Goal: Task Accomplishment & Management: Complete application form

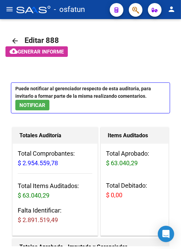
click at [4, 4] on mat-toolbar "menu - osfatun person" at bounding box center [90, 9] width 181 height 19
click at [7, 13] on button "menu" at bounding box center [10, 10] width 14 height 14
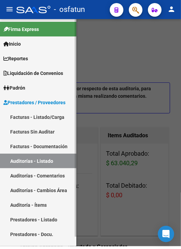
click at [47, 117] on link "Facturas - Listado/Carga" at bounding box center [38, 117] width 76 height 15
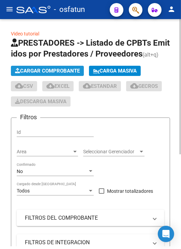
click at [56, 70] on span "Cargar Comprobante" at bounding box center [47, 71] width 65 height 6
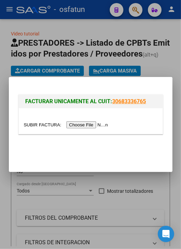
click at [75, 124] on input "file" at bounding box center [67, 124] width 86 height 7
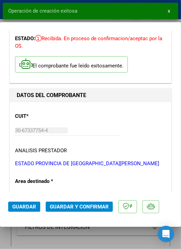
scroll to position [102, 0]
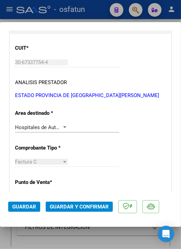
click at [81, 204] on span "Guardar y Confirmar" at bounding box center [79, 207] width 59 height 6
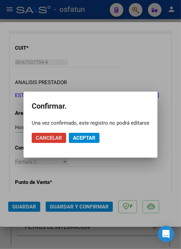
click at [92, 141] on button "Aceptar" at bounding box center [84, 138] width 31 height 10
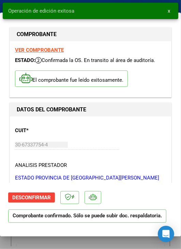
scroll to position [0, 0]
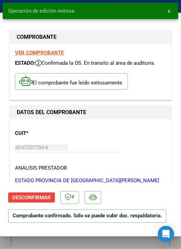
click at [1, 1] on div "Operación de edición exitosa x" at bounding box center [90, 11] width 181 height 22
click at [165, 11] on button "x" at bounding box center [168, 11] width 13 height 12
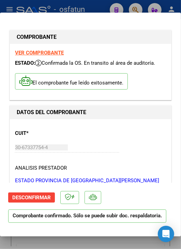
click at [25, 2] on div at bounding box center [90, 124] width 181 height 249
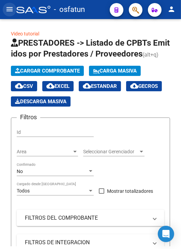
click at [10, 11] on mat-icon "menu" at bounding box center [9, 9] width 8 height 8
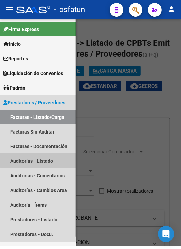
click at [50, 159] on link "Auditorías - Listado" at bounding box center [38, 161] width 76 height 15
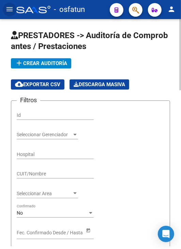
click at [38, 60] on span "add Crear Auditoría" at bounding box center [41, 63] width 52 height 6
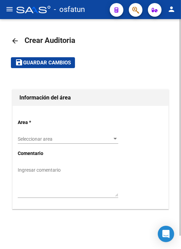
click at [52, 141] on span "Seleccionar area" at bounding box center [65, 139] width 94 height 6
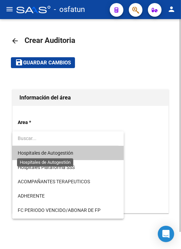
click at [56, 156] on span "Hospitales de Autogestión" at bounding box center [46, 152] width 56 height 5
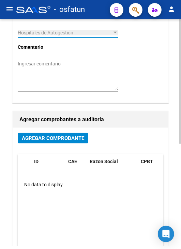
scroll to position [136, 0]
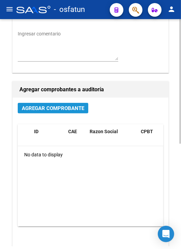
click at [61, 112] on button "Agregar Comprobante" at bounding box center [53, 108] width 70 height 11
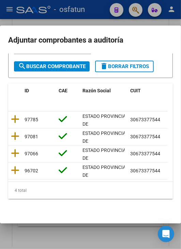
scroll to position [91, 0]
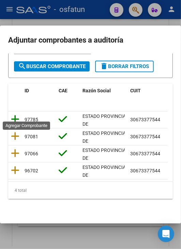
click at [16, 115] on icon at bounding box center [15, 119] width 9 height 10
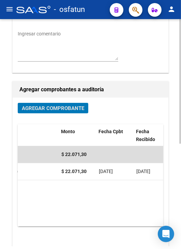
scroll to position [0, 0]
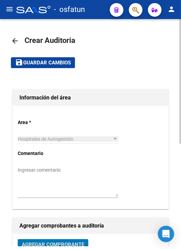
click at [48, 61] on span "Guardar cambios" at bounding box center [47, 63] width 48 height 6
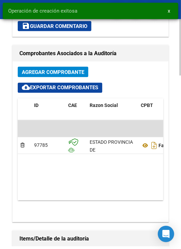
scroll to position [443, 0]
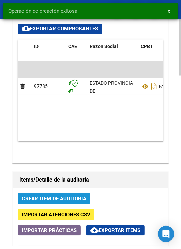
click at [64, 198] on span "Crear Item de Auditoria" at bounding box center [54, 199] width 64 height 6
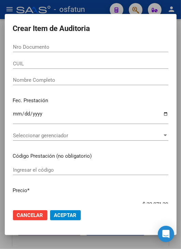
click at [68, 52] on div "Nro Documento" at bounding box center [90, 50] width 155 height 17
click at [70, 49] on input "Nro Documento" at bounding box center [90, 47] width 155 height 6
paste input "22786390"
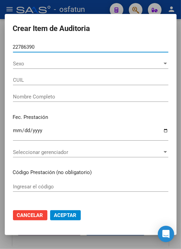
type input "22786390"
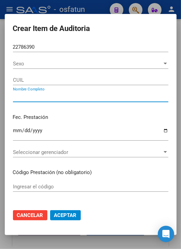
type input "27227863906"
type input "[PERSON_NAME] [PERSON_NAME]"
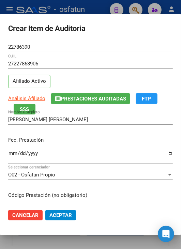
click at [99, 123] on div "[PERSON_NAME] [PERSON_NAME] Nombre Completo" at bounding box center [90, 119] width 164 height 10
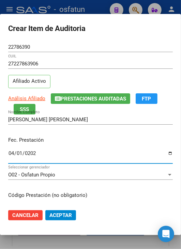
type input "[DATE]"
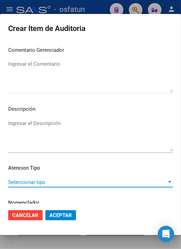
scroll to position [460, 0]
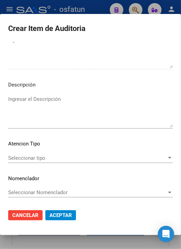
click at [95, 151] on mat-dialog-content "22786390 Nro Documento 27227863906 CUIL Afiliado Activo Análisis Afiliado Prest…" at bounding box center [90, 123] width 181 height 162
click at [97, 159] on span "Seleccionar tipo" at bounding box center [87, 158] width 158 height 6
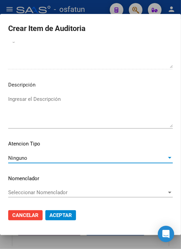
click at [147, 158] on div "Ninguno" at bounding box center [87, 158] width 158 height 6
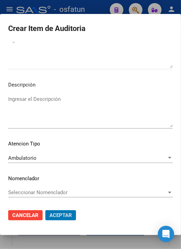
click at [45, 210] on button "Aceptar" at bounding box center [60, 215] width 31 height 10
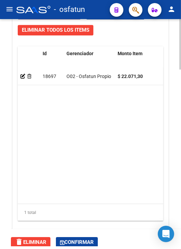
scroll to position [795, 0]
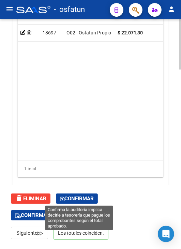
click at [92, 194] on button "Confirmar" at bounding box center [77, 198] width 42 height 10
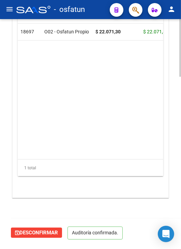
scroll to position [669, 0]
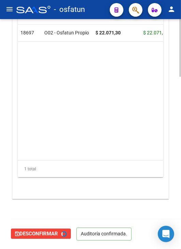
type input "202510"
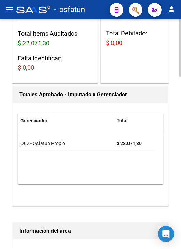
scroll to position [0, 0]
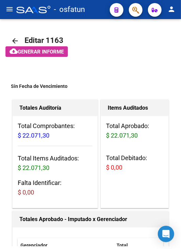
click at [9, 13] on button "menu" at bounding box center [10, 10] width 14 height 14
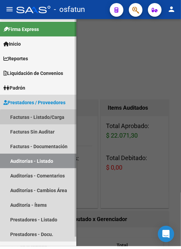
click at [49, 121] on link "Facturas - Listado/Carga" at bounding box center [38, 117] width 76 height 15
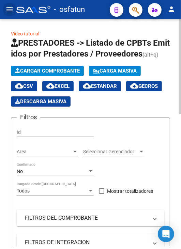
click at [58, 73] on span "Cargar Comprobante" at bounding box center [47, 71] width 65 height 6
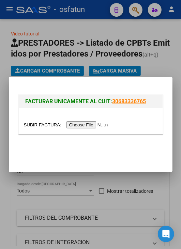
click at [89, 125] on input "file" at bounding box center [67, 124] width 86 height 7
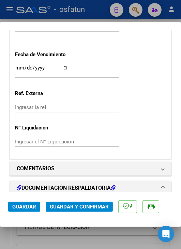
scroll to position [477, 0]
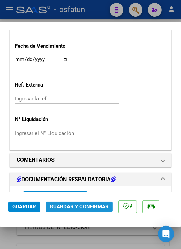
click at [80, 205] on span "Guardar y Confirmar" at bounding box center [79, 207] width 59 height 6
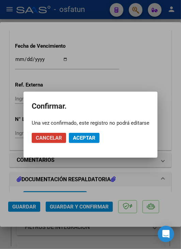
click at [87, 144] on mat-dialog-actions "Cancelar Aceptar" at bounding box center [90, 137] width 117 height 23
click at [88, 139] on span "Aceptar" at bounding box center [84, 138] width 22 height 6
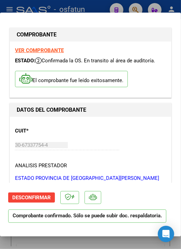
scroll to position [0, 0]
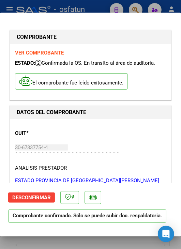
click at [88, 7] on div at bounding box center [90, 124] width 181 height 249
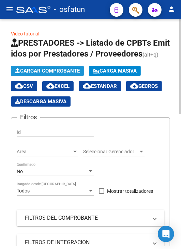
click at [59, 72] on span "Cargar Comprobante" at bounding box center [47, 71] width 65 height 6
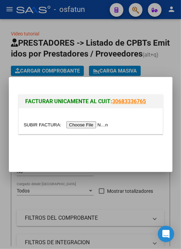
click at [5, 64] on div at bounding box center [90, 124] width 181 height 249
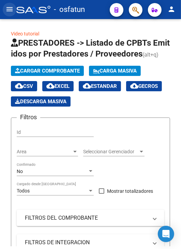
click at [8, 8] on mat-icon "menu" at bounding box center [9, 9] width 8 height 8
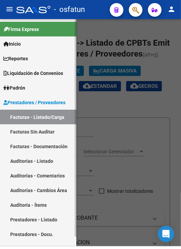
click at [54, 163] on link "Auditorías - Listado" at bounding box center [38, 161] width 76 height 15
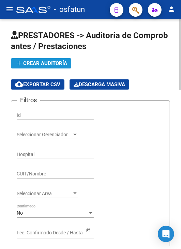
click at [44, 63] on span "add Crear Auditoría" at bounding box center [41, 63] width 52 height 6
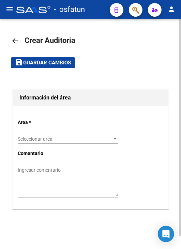
click at [64, 136] on span "Seleccionar area" at bounding box center [65, 139] width 94 height 6
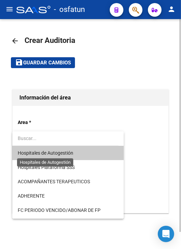
click at [67, 154] on span "Hospitales de Autogestión" at bounding box center [46, 152] width 56 height 5
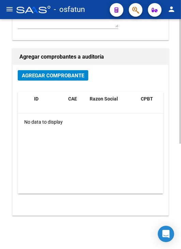
scroll to position [170, 0]
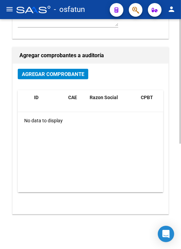
click at [59, 76] on span "Agregar Comprobante" at bounding box center [53, 74] width 62 height 6
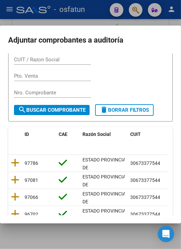
scroll to position [68, 0]
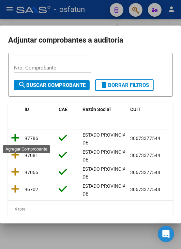
click at [18, 137] on icon at bounding box center [15, 138] width 9 height 10
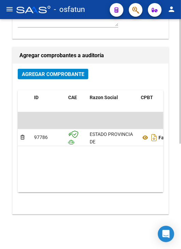
drag, startPoint x: 44, startPoint y: 187, endPoint x: 68, endPoint y: 190, distance: 24.5
click at [68, 190] on datatable-body "$ 29.414,10 97786 ESTADO PROVINCIA DE [GEOGRAPHIC_DATA][PERSON_NAME] C: 21 - 26…" at bounding box center [90, 152] width 145 height 80
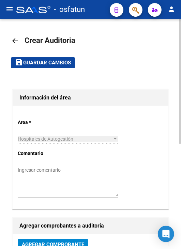
click at [36, 58] on button "save Guardar cambios" at bounding box center [43, 62] width 64 height 11
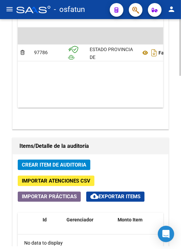
scroll to position [545, 0]
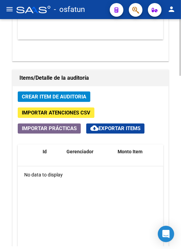
click at [87, 96] on button "Crear Item de Auditoria" at bounding box center [54, 96] width 73 height 11
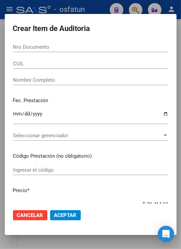
click at [69, 43] on div "Nro Documento" at bounding box center [90, 47] width 155 height 10
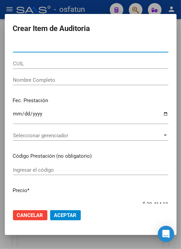
paste input "54163072"
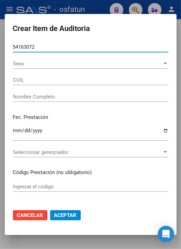
type input "54163072"
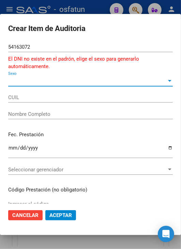
click at [82, 50] on div "54163072 Nro Documento" at bounding box center [90, 47] width 164 height 10
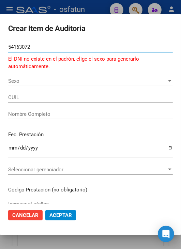
click at [65, 81] on span "Sexo" at bounding box center [87, 81] width 158 height 6
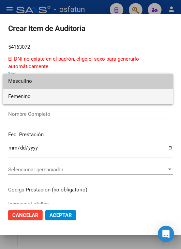
click at [67, 99] on span "Femenino" at bounding box center [87, 96] width 159 height 15
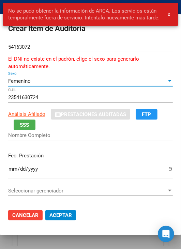
click at [74, 80] on div "Femenino" at bounding box center [87, 81] width 158 height 6
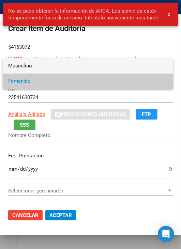
click at [80, 69] on span "Masculino" at bounding box center [87, 65] width 159 height 15
type input "20541630725"
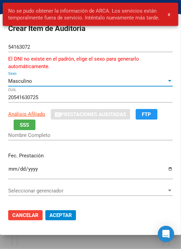
type input "[PERSON_NAME] [PERSON_NAME]"
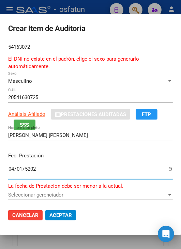
type input "[DATE]"
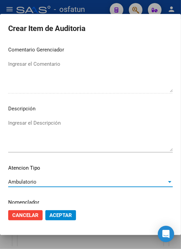
scroll to position [475, 0]
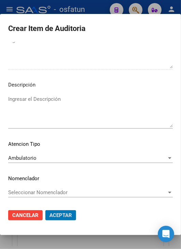
click at [45, 210] on button "Aceptar" at bounding box center [60, 215] width 31 height 10
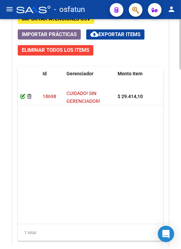
scroll to position [727, 0]
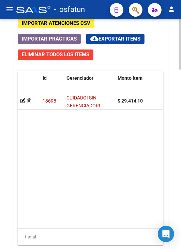
click at [23, 103] on app-auditoria-detalle at bounding box center [22, 100] width 5 height 5
click at [22, 100] on icon at bounding box center [22, 100] width 5 height 5
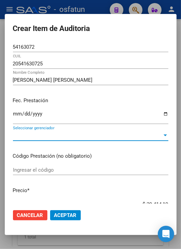
click at [46, 135] on span "Seleccionar gerenciador" at bounding box center [87, 135] width 149 height 6
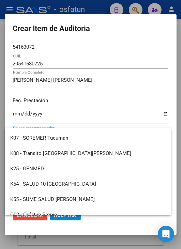
scroll to position [342, 0]
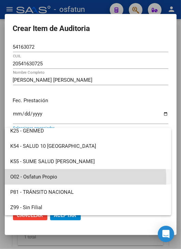
click at [54, 180] on span "O02 - Osfatun Propio" at bounding box center [87, 176] width 155 height 15
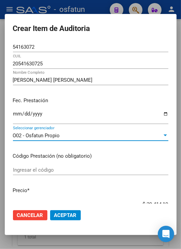
click at [59, 215] on span "Aceptar" at bounding box center [65, 215] width 22 height 6
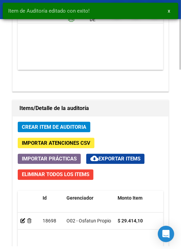
scroll to position [613, 0]
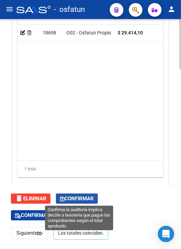
click at [74, 199] on span "Confirmar" at bounding box center [77, 198] width 34 height 6
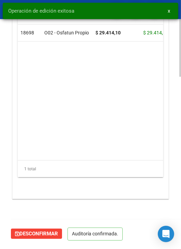
type input "202510"
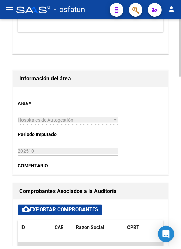
scroll to position [125, 0]
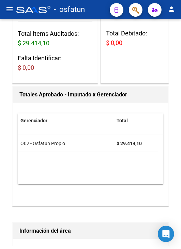
click at [7, 10] on mat-icon "menu" at bounding box center [9, 9] width 8 height 8
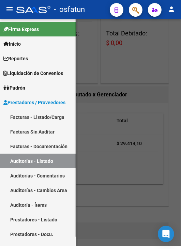
click at [42, 131] on link "Facturas Sin Auditar" at bounding box center [38, 131] width 76 height 15
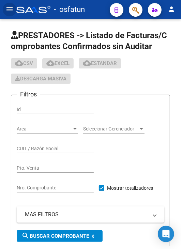
click at [5, 8] on mat-icon "menu" at bounding box center [9, 9] width 8 height 8
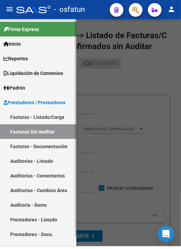
click at [36, 115] on link "Facturas - Listado/Carga" at bounding box center [38, 117] width 76 height 15
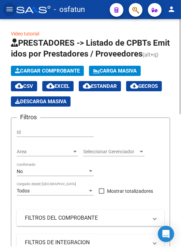
click at [49, 72] on span "Cargar Comprobante" at bounding box center [47, 71] width 65 height 6
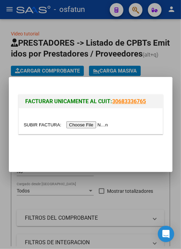
click at [81, 126] on input "file" at bounding box center [67, 124] width 86 height 7
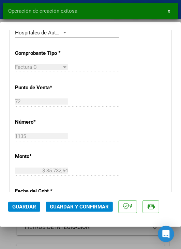
scroll to position [204, 0]
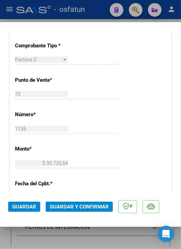
click at [81, 207] on span "Guardar y Confirmar" at bounding box center [79, 207] width 59 height 6
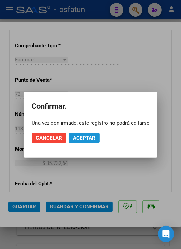
click at [86, 139] on span "Aceptar" at bounding box center [84, 138] width 22 height 6
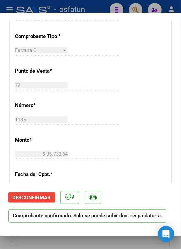
click at [47, 8] on div at bounding box center [90, 124] width 181 height 249
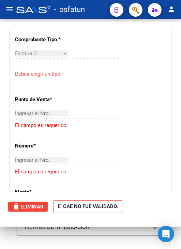
scroll to position [0, 0]
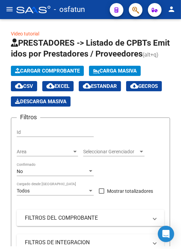
click at [8, 11] on mat-icon "menu" at bounding box center [9, 9] width 8 height 8
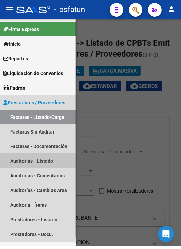
click at [51, 164] on link "Auditorías - Listado" at bounding box center [38, 161] width 76 height 15
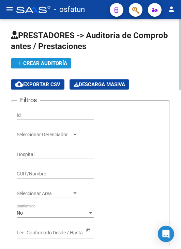
click at [49, 64] on span "add Crear Auditoría" at bounding box center [41, 63] width 52 height 6
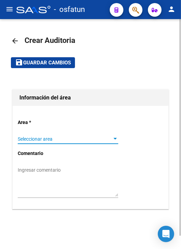
click at [63, 140] on span "Seleccionar area" at bounding box center [65, 139] width 94 height 6
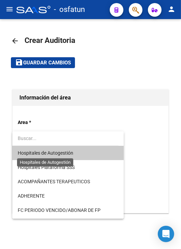
click at [62, 152] on span "Hospitales de Autogestión" at bounding box center [46, 152] width 56 height 5
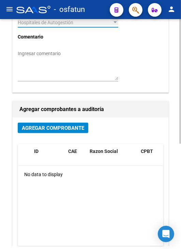
scroll to position [136, 0]
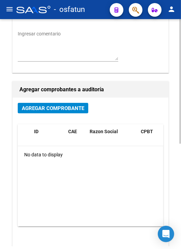
click at [70, 113] on button "Agregar Comprobante" at bounding box center [53, 108] width 70 height 11
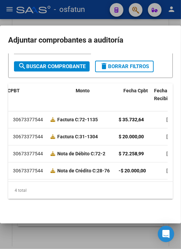
scroll to position [0, 0]
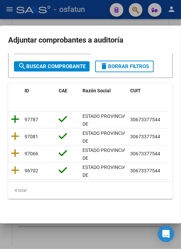
click at [18, 114] on icon at bounding box center [15, 119] width 9 height 10
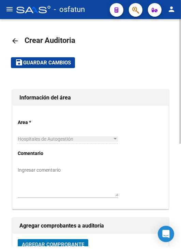
click at [39, 68] on mat-toolbar-row "save Guardar cambios" at bounding box center [90, 63] width 159 height 22
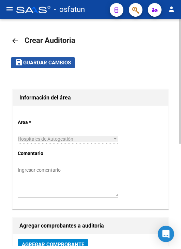
click at [45, 63] on span "Guardar cambios" at bounding box center [47, 63] width 48 height 6
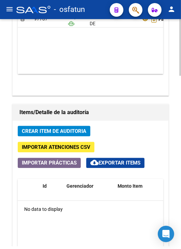
scroll to position [511, 0]
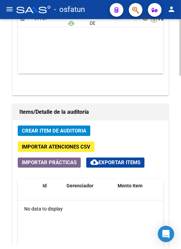
click at [58, 130] on span "Crear Item de Auditoria" at bounding box center [54, 131] width 64 height 6
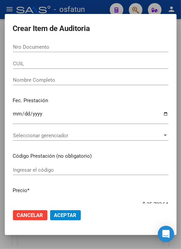
click at [98, 47] on input "Nro Documento" at bounding box center [90, 47] width 155 height 6
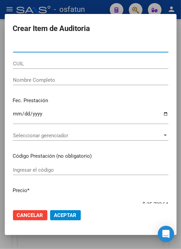
paste input "46808092"
type input "46808092"
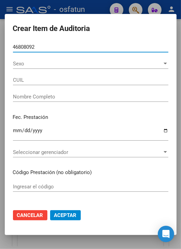
type input "27468080929"
type input "GRLJUSICH [PERSON_NAME]"
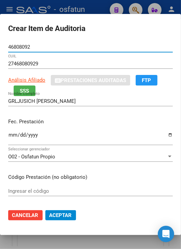
type input "46808092"
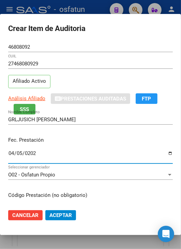
type input "[DATE]"
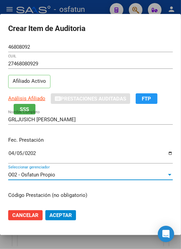
scroll to position [86, 0]
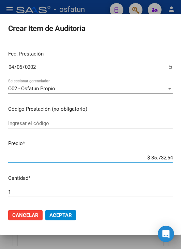
type input "$ 0,01"
type input "$ 0,17"
type input "$ 1,78"
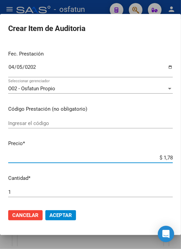
type input "$ 1,78"
type input "$ 17,86"
type input "$ 178,66"
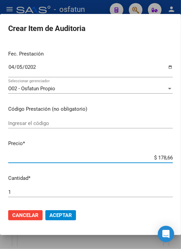
type input "$ 1.786,63"
type input "$ 17.866,32"
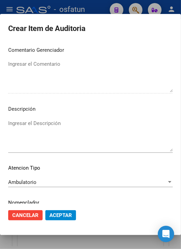
scroll to position [460, 0]
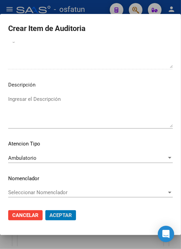
click at [45, 210] on button "Aceptar" at bounding box center [60, 215] width 31 height 10
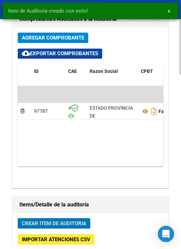
scroll to position [603, 0]
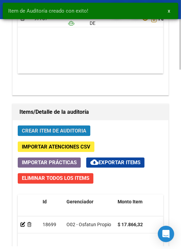
click at [75, 127] on span "Crear Item de Auditoria" at bounding box center [54, 130] width 64 height 6
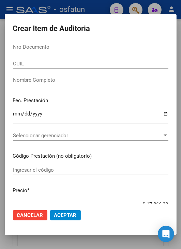
click at [33, 46] on input "Nro Documento" at bounding box center [90, 47] width 155 height 6
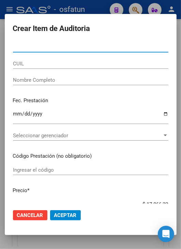
paste input "23244598"
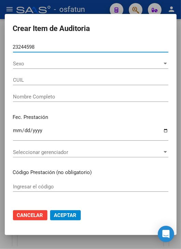
type input "23244598"
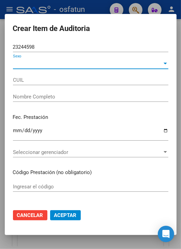
type input "27232445985"
type input "[PERSON_NAME][DATE]"
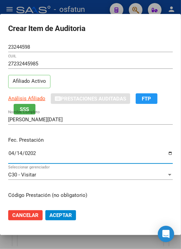
type input "[DATE]"
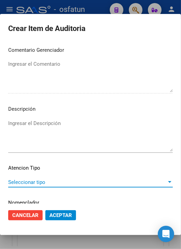
scroll to position [460, 0]
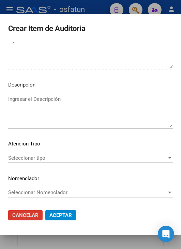
click at [50, 153] on div "Seleccionar tipo Seleccionar tipo" at bounding box center [90, 158] width 164 height 10
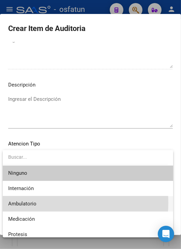
click at [48, 203] on span "Ambulatorio" at bounding box center [87, 203] width 159 height 15
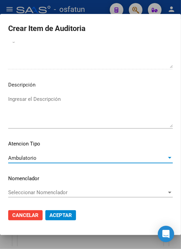
click at [56, 211] on button "Aceptar" at bounding box center [60, 215] width 31 height 10
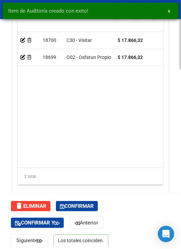
scroll to position [795, 0]
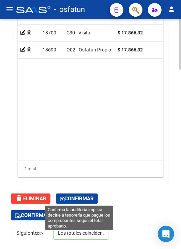
click at [73, 195] on span "Confirmar" at bounding box center [77, 198] width 34 height 6
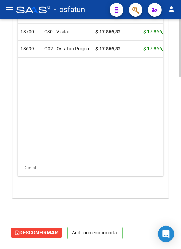
scroll to position [669, 0]
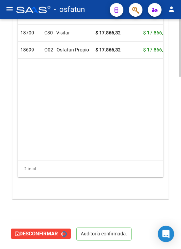
type input "202510"
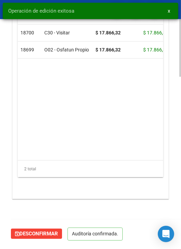
click at [169, 13] on span "x" at bounding box center [169, 11] width 2 height 6
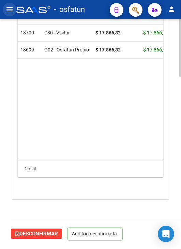
click at [11, 11] on mat-icon "menu" at bounding box center [9, 9] width 8 height 8
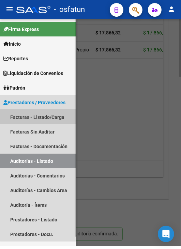
click at [42, 121] on link "Facturas - Listado/Carga" at bounding box center [38, 117] width 76 height 15
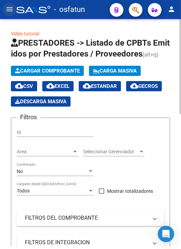
click at [10, 12] on mat-icon "menu" at bounding box center [9, 9] width 8 height 8
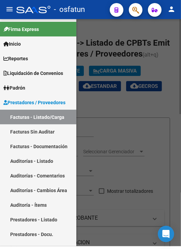
click at [83, 72] on div at bounding box center [90, 132] width 181 height 227
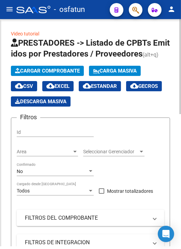
click at [78, 72] on span "Cargar Comprobante" at bounding box center [47, 71] width 65 height 6
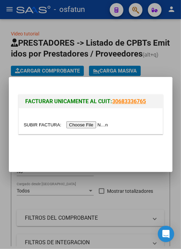
click at [89, 127] on input "file" at bounding box center [67, 124] width 86 height 7
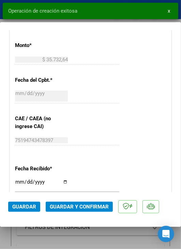
scroll to position [341, 0]
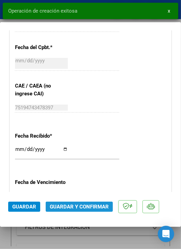
click at [83, 205] on span "Guardar y Confirmar" at bounding box center [79, 207] width 59 height 6
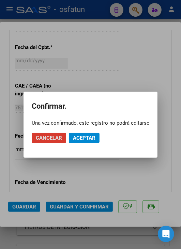
click at [87, 141] on span "Aceptar" at bounding box center [84, 138] width 22 height 6
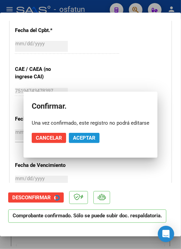
scroll to position [333, 0]
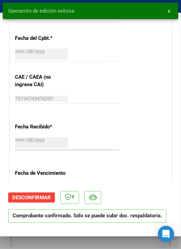
type input "$ 0,00"
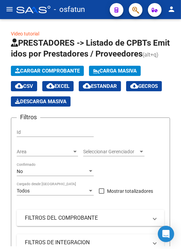
drag, startPoint x: 7, startPoint y: 11, endPoint x: 10, endPoint y: 13, distance: 3.6
click at [7, 11] on mat-icon "menu" at bounding box center [9, 9] width 8 height 8
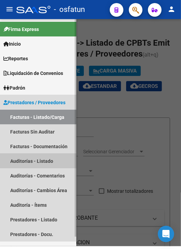
click at [31, 162] on link "Auditorías - Listado" at bounding box center [38, 161] width 76 height 15
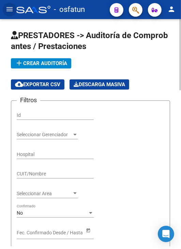
click at [43, 64] on span "add Crear Auditoría" at bounding box center [41, 63] width 52 height 6
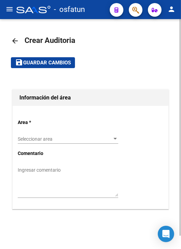
click at [58, 137] on span "Seleccionar area" at bounding box center [65, 139] width 94 height 6
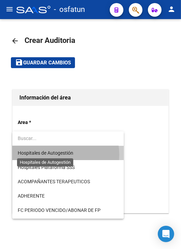
click at [60, 154] on span "Hospitales de Autogestión" at bounding box center [46, 152] width 56 height 5
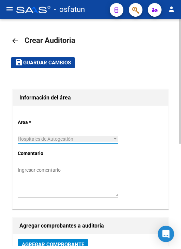
scroll to position [34, 0]
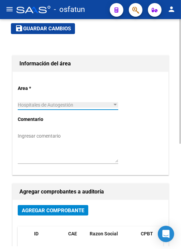
click at [68, 212] on span "Agregar Comprobante" at bounding box center [53, 210] width 62 height 6
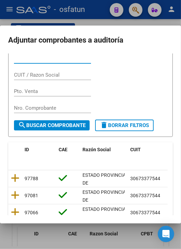
scroll to position [62, 0]
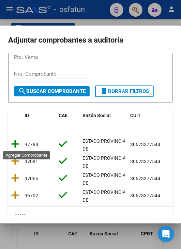
click at [14, 145] on icon at bounding box center [15, 144] width 9 height 10
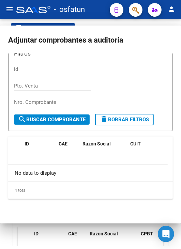
scroll to position [0, 0]
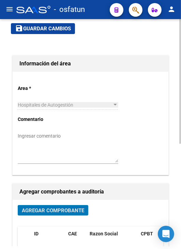
click at [39, 29] on span "Guardar cambios" at bounding box center [47, 29] width 48 height 6
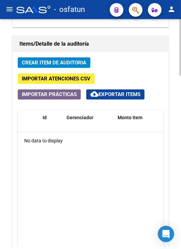
scroll to position [613, 0]
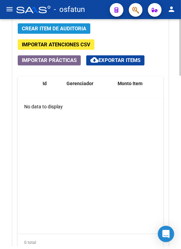
click at [68, 31] on button "Crear Item de Auditoria" at bounding box center [54, 28] width 73 height 11
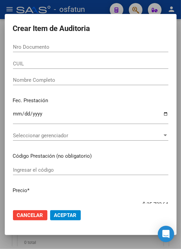
click at [90, 53] on div "Nro Documento" at bounding box center [90, 50] width 155 height 17
click at [90, 49] on input "Nro Documento" at bounding box center [90, 47] width 155 height 6
paste input "50668021"
type input "50668021"
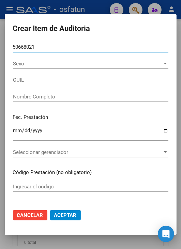
type input "27506680218"
type input "[PERSON_NAME]?OZ, [PERSON_NAME]"
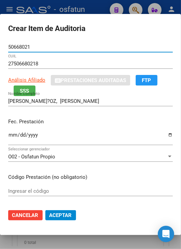
type input "50668021"
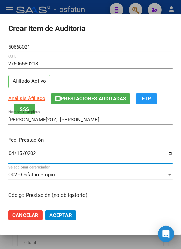
type input "[DATE]"
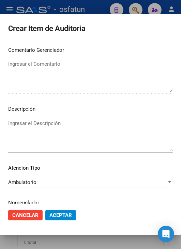
scroll to position [460, 0]
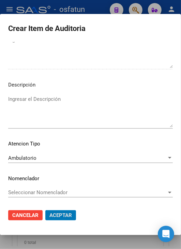
click at [45, 210] on button "Aceptar" at bounding box center [60, 215] width 31 height 10
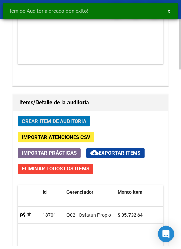
scroll to position [706, 0]
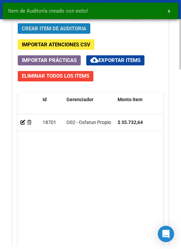
click at [49, 32] on button "Crear Item de Auditoria" at bounding box center [54, 28] width 73 height 11
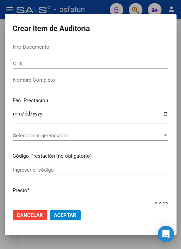
click at [30, 41] on form "Crear Item de Auditoria Nro Documento CUIL Nombre Completo Fec. Prestación Ingr…" at bounding box center [90, 124] width 155 height 205
click at [34, 46] on input "Nro Documento" at bounding box center [90, 47] width 155 height 6
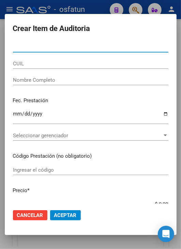
paste input "51349836"
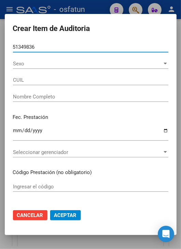
type input "51349836"
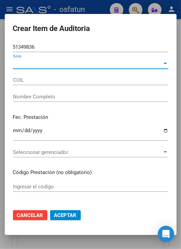
type input "20513498366"
type input "[PERSON_NAME]"
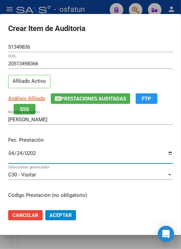
type input "[DATE]"
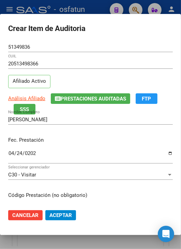
scroll to position [86, 0]
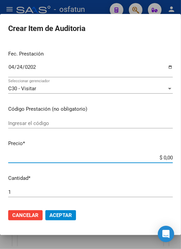
type input "$ 0,01"
type input "$ 0,17"
type input "$ 1,78"
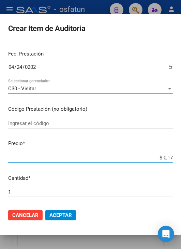
type input "$ 1,78"
type input "$ 17,86"
type input "$ 178,66"
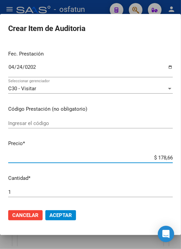
type input "$ 1.786,63"
type input "$ 17.866,32"
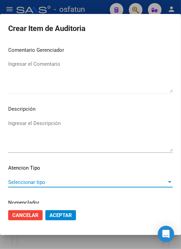
scroll to position [460, 0]
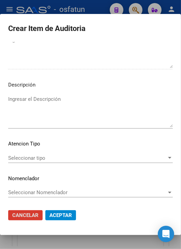
click at [128, 159] on span "Seleccionar tipo" at bounding box center [87, 158] width 158 height 6
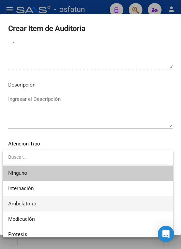
click at [64, 197] on span "Ambulatorio" at bounding box center [87, 203] width 159 height 15
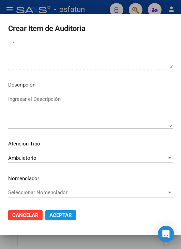
click at [60, 216] on span "Aceptar" at bounding box center [60, 215] width 22 height 6
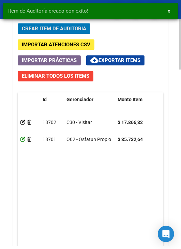
click at [21, 139] on icon at bounding box center [22, 139] width 5 height 5
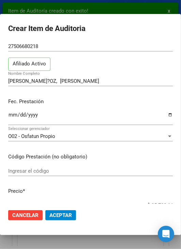
scroll to position [34, 0]
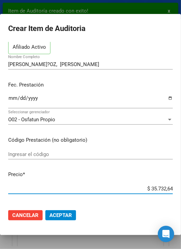
drag, startPoint x: 144, startPoint y: 190, endPoint x: 175, endPoint y: 190, distance: 31.7
click at [175, 190] on mat-dialog-content "50668021 Nro Documento 27506680218 CUIL Afiliado Activo [PERSON_NAME] MU?OZ, [P…" at bounding box center [90, 123] width 181 height 162
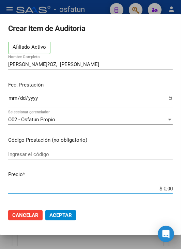
type input "$ 0,01"
type input "$ 0,17"
type input "$ 1,78"
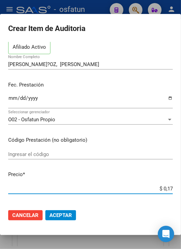
type input "$ 1,78"
type input "$ 17,86"
type input "$ 178,66"
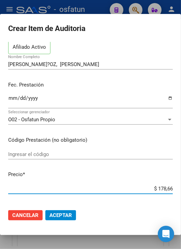
type input "$ 1.786,63"
type input "$ 17.866,32"
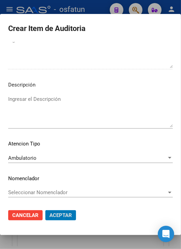
scroll to position [0, 0]
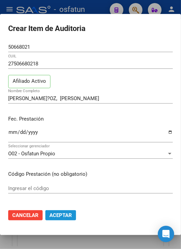
click at [65, 215] on span "Aceptar" at bounding box center [60, 215] width 22 height 6
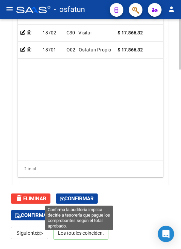
click at [71, 196] on span "Confirmar" at bounding box center [77, 198] width 34 height 6
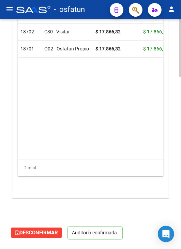
scroll to position [669, 0]
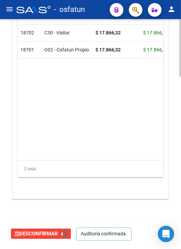
type input "202510"
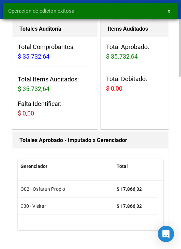
scroll to position [0, 0]
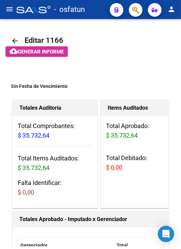
click at [10, 12] on mat-icon "menu" at bounding box center [9, 9] width 8 height 8
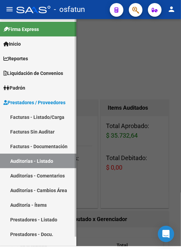
drag, startPoint x: 49, startPoint y: 117, endPoint x: 59, endPoint y: 111, distance: 11.6
click at [50, 117] on link "Facturas - Listado/Carga" at bounding box center [38, 117] width 76 height 15
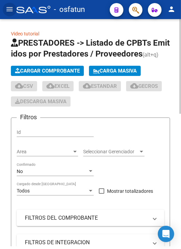
click at [46, 72] on span "Cargar Comprobante" at bounding box center [47, 71] width 65 height 6
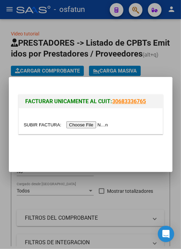
click at [84, 127] on input "file" at bounding box center [67, 124] width 86 height 7
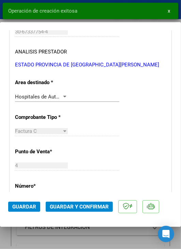
scroll to position [204, 0]
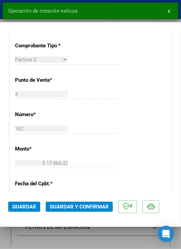
click at [86, 205] on span "Guardar y Confirmar" at bounding box center [79, 207] width 59 height 6
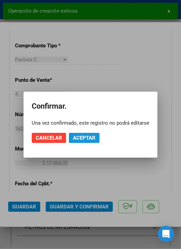
click at [89, 139] on span "Aceptar" at bounding box center [84, 138] width 22 height 6
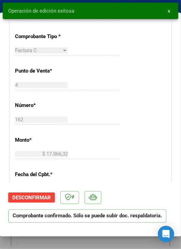
type input "$ 0,00"
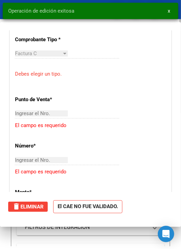
scroll to position [0, 0]
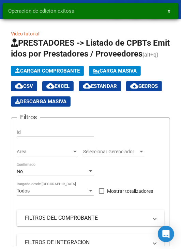
click at [10, 11] on span "Operación de edición exitosa" at bounding box center [41, 10] width 66 height 7
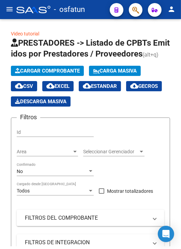
click at [11, 12] on mat-icon "menu" at bounding box center [9, 9] width 8 height 8
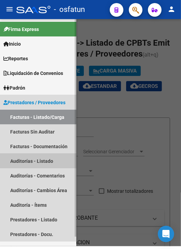
click at [45, 159] on link "Auditorías - Listado" at bounding box center [38, 161] width 76 height 15
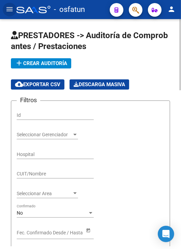
click at [52, 67] on button "add Crear Auditoría" at bounding box center [41, 63] width 60 height 10
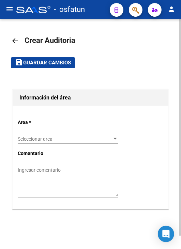
click at [58, 142] on div "Seleccionar area Seleccionar area" at bounding box center [68, 137] width 100 height 14
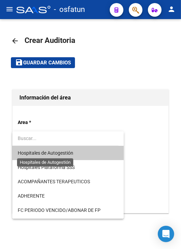
click at [59, 153] on span "Hospitales de Autogestión" at bounding box center [46, 152] width 56 height 5
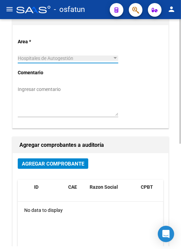
scroll to position [102, 0]
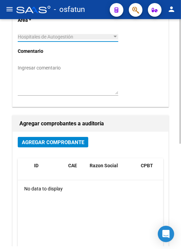
click at [67, 145] on button "Agregar Comprobante" at bounding box center [53, 142] width 70 height 11
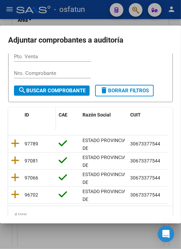
scroll to position [68, 0]
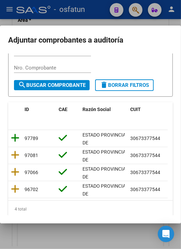
click at [17, 135] on icon at bounding box center [15, 138] width 9 height 10
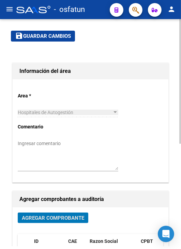
scroll to position [0, 0]
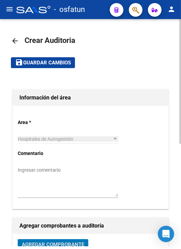
click at [57, 65] on span "Guardar cambios" at bounding box center [47, 63] width 48 height 6
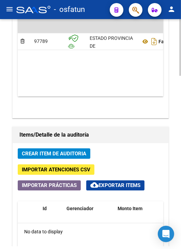
scroll to position [511, 0]
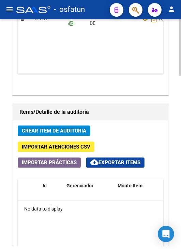
click at [51, 128] on span "Crear Item de Auditoria" at bounding box center [54, 131] width 64 height 6
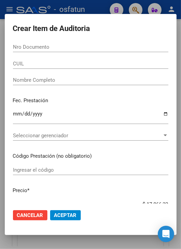
click at [40, 49] on input "Nro Documento" at bounding box center [90, 47] width 155 height 6
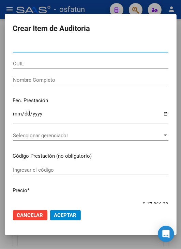
paste input "42961616"
type input "42961616"
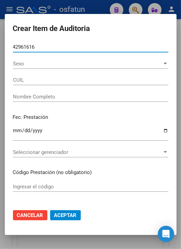
type input "27429616161"
type input "[PERSON_NAME]"
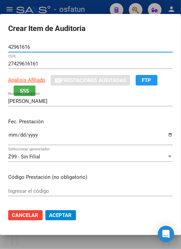
type input "42961616"
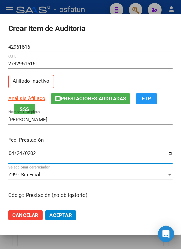
type input "[DATE]"
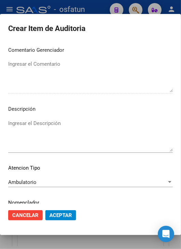
scroll to position [460, 0]
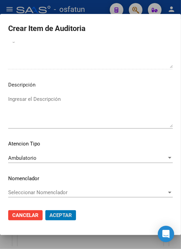
click at [45, 210] on button "Aceptar" at bounding box center [60, 215] width 31 height 10
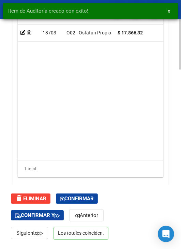
scroll to position [795, 0]
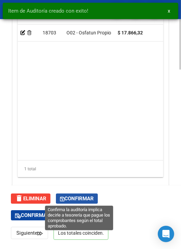
click at [85, 196] on span "Confirmar" at bounding box center [77, 198] width 34 height 6
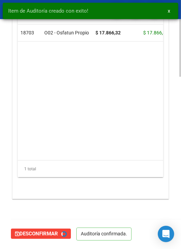
type input "202510"
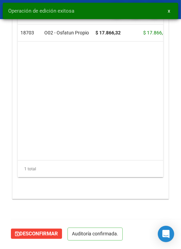
click at [2, 8] on div "Operación de edición exitosa x" at bounding box center [90, 11] width 181 height 22
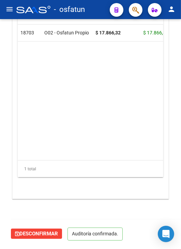
click at [15, 8] on button "menu" at bounding box center [10, 10] width 14 height 14
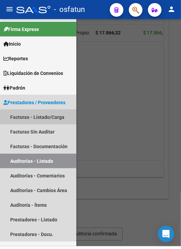
drag, startPoint x: 42, startPoint y: 121, endPoint x: 123, endPoint y: 166, distance: 92.8
click at [42, 121] on link "Facturas - Listado/Carga" at bounding box center [38, 117] width 76 height 15
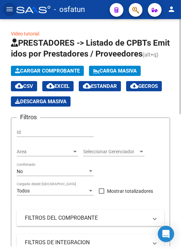
click at [68, 70] on span "Cargar Comprobante" at bounding box center [47, 71] width 65 height 6
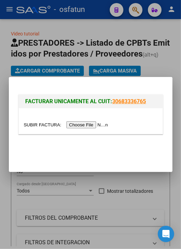
click at [85, 124] on input "file" at bounding box center [67, 124] width 86 height 7
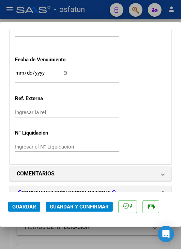
scroll to position [511, 0]
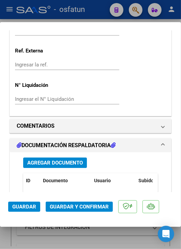
click at [95, 200] on mat-dialog-actions "Guardar Guardar y Confirmar" at bounding box center [90, 205] width 164 height 27
click at [93, 206] on span "Guardar y Confirmar" at bounding box center [79, 207] width 59 height 6
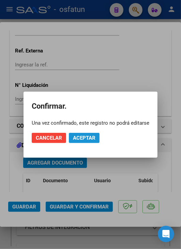
click at [95, 139] on span "Aceptar" at bounding box center [84, 138] width 22 height 6
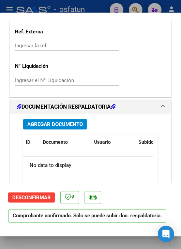
scroll to position [503, 0]
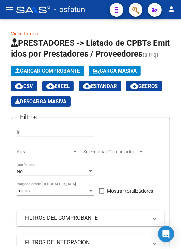
click at [14, 11] on button "menu" at bounding box center [10, 10] width 14 height 14
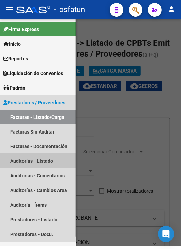
click at [49, 158] on link "Auditorías - Listado" at bounding box center [38, 161] width 76 height 15
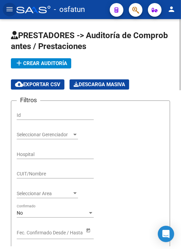
click at [51, 65] on span "add Crear Auditoría" at bounding box center [41, 63] width 52 height 6
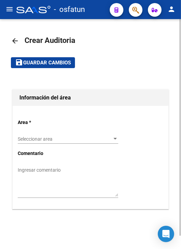
click at [77, 141] on span "Seleccionar area" at bounding box center [65, 139] width 94 height 6
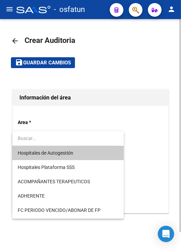
click at [73, 154] on span "Hospitales de Autogestión" at bounding box center [46, 152] width 56 height 5
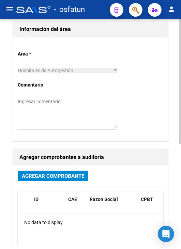
scroll to position [68, 0]
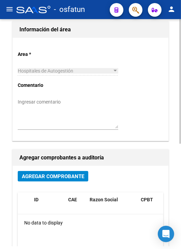
click at [65, 174] on span "Agregar Comprobante" at bounding box center [53, 176] width 62 height 6
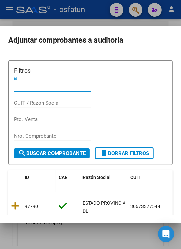
scroll to position [34, 0]
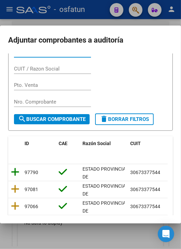
click at [18, 170] on icon at bounding box center [15, 172] width 9 height 10
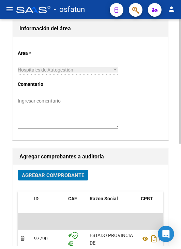
scroll to position [16, 0]
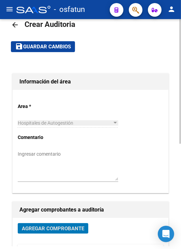
click at [61, 51] on button "save Guardar cambios" at bounding box center [43, 46] width 64 height 11
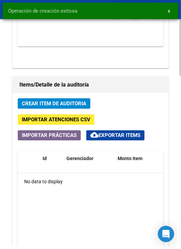
scroll to position [545, 0]
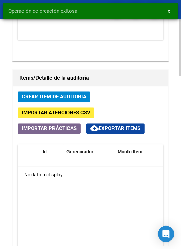
click at [64, 94] on span "Crear Item de Auditoria" at bounding box center [54, 97] width 64 height 6
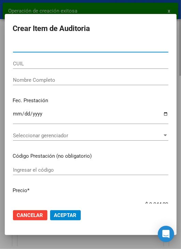
paste input "41920122"
type input "41920122"
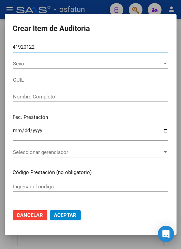
type input "20419201228"
type input "[PERSON_NAME] [PERSON_NAME]"
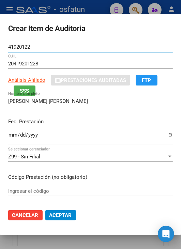
type input "41920122"
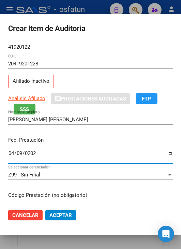
type input "[DATE]"
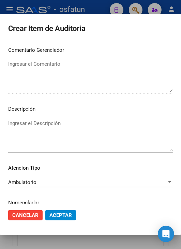
scroll to position [460, 0]
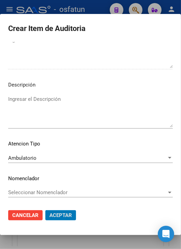
click at [45, 210] on button "Aceptar" at bounding box center [60, 215] width 31 height 10
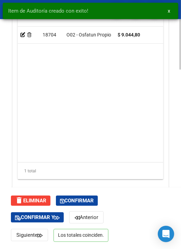
scroll to position [795, 0]
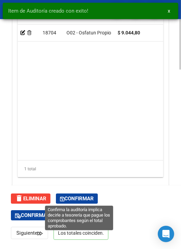
click at [82, 196] on span "Confirmar" at bounding box center [77, 198] width 34 height 6
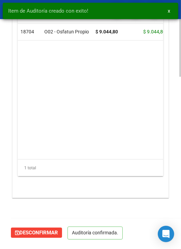
scroll to position [669, 0]
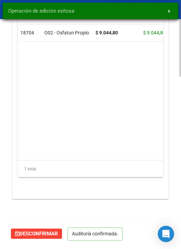
type input "202510"
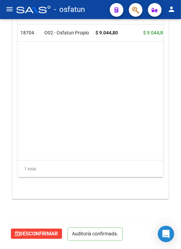
click at [10, 6] on mat-icon "menu" at bounding box center [9, 9] width 8 height 8
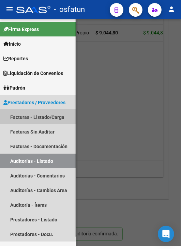
click at [44, 118] on link "Facturas - Listado/Carga" at bounding box center [38, 117] width 76 height 15
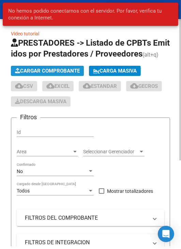
click at [50, 69] on span "Cargar Comprobante" at bounding box center [47, 71] width 65 height 6
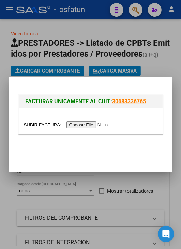
click at [83, 123] on input "file" at bounding box center [67, 124] width 86 height 7
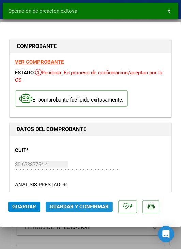
click at [92, 205] on span "Guardar y Confirmar" at bounding box center [79, 207] width 59 height 6
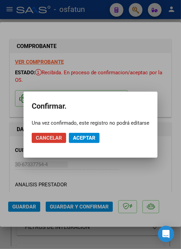
click at [91, 136] on span "Aceptar" at bounding box center [84, 138] width 22 height 6
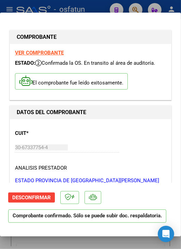
type input "$ 0,00"
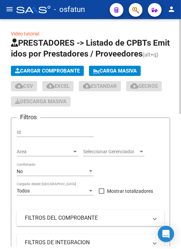
click at [60, 68] on span "Cargar Comprobante" at bounding box center [47, 71] width 65 height 6
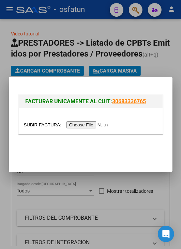
click at [16, 12] on div at bounding box center [90, 124] width 181 height 249
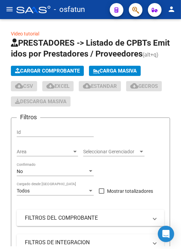
click at [14, 7] on button "menu" at bounding box center [10, 10] width 14 height 14
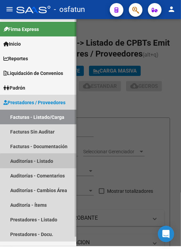
click at [54, 162] on link "Auditorías - Listado" at bounding box center [38, 161] width 76 height 15
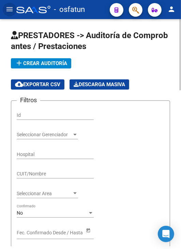
click at [44, 64] on span "add Crear Auditoría" at bounding box center [41, 63] width 52 height 6
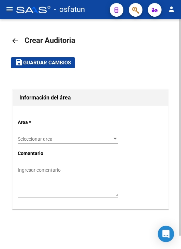
click at [77, 143] on div "Seleccionar area Seleccionar area" at bounding box center [68, 137] width 100 height 14
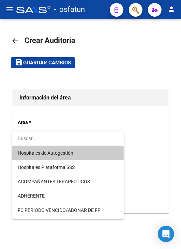
click at [69, 152] on span "Hospitales de Autogestión" at bounding box center [46, 152] width 56 height 5
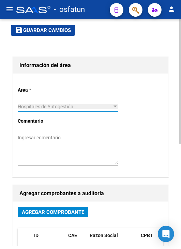
scroll to position [136, 0]
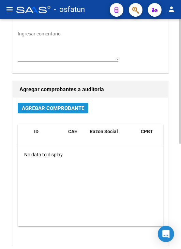
click at [70, 105] on span "Agregar Comprobante" at bounding box center [53, 108] width 62 height 6
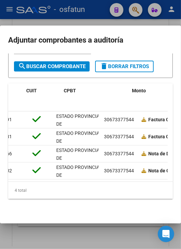
scroll to position [0, 0]
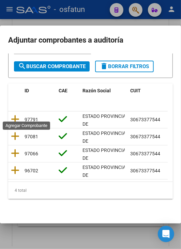
click at [17, 114] on icon at bounding box center [15, 119] width 9 height 10
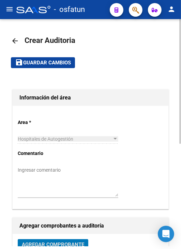
click at [45, 62] on span "Guardar cambios" at bounding box center [47, 63] width 48 height 6
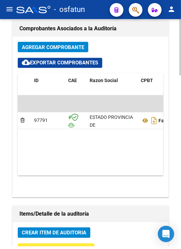
scroll to position [545, 0]
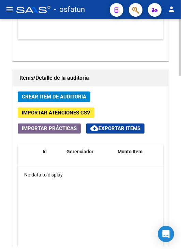
click at [70, 99] on button "Crear Item de Auditoria" at bounding box center [54, 96] width 73 height 11
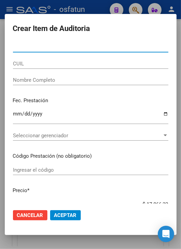
paste input "22888596"
type input "22888596"
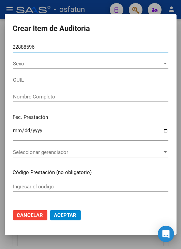
type input "27228885962"
type input "[PERSON_NAME] MAXIMA [PERSON_NAME]"
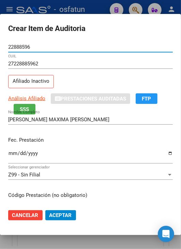
type input "22888596"
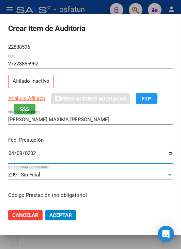
type input "[DATE]"
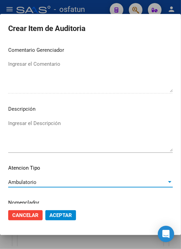
scroll to position [460, 0]
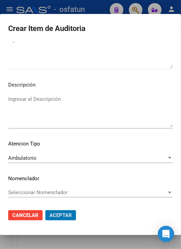
click at [45, 210] on button "Aceptar" at bounding box center [60, 215] width 31 height 10
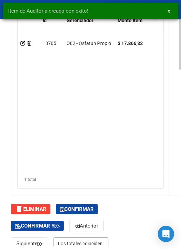
scroll to position [795, 0]
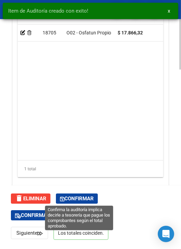
click at [84, 200] on span "Confirmar" at bounding box center [77, 198] width 34 height 6
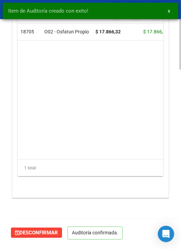
scroll to position [669, 0]
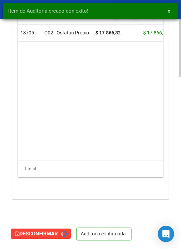
type input "202510"
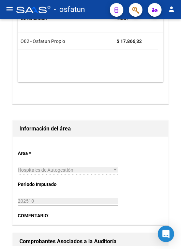
scroll to position [22, 0]
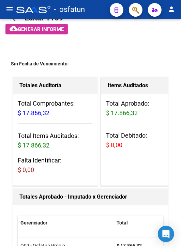
click at [6, 13] on mat-icon "menu" at bounding box center [9, 9] width 8 height 8
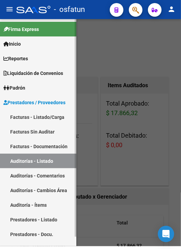
click at [49, 117] on link "Facturas - Listado/Carga" at bounding box center [38, 117] width 76 height 15
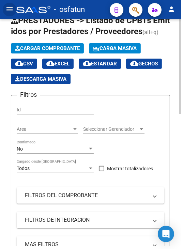
click at [52, 45] on span "Cargar Comprobante" at bounding box center [47, 48] width 65 height 6
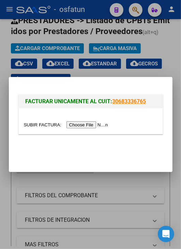
click at [92, 127] on input "file" at bounding box center [67, 124] width 86 height 7
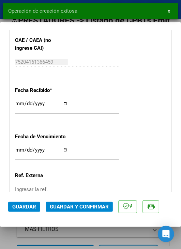
scroll to position [409, 0]
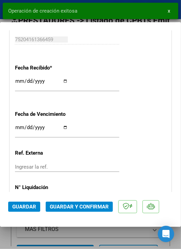
click at [81, 203] on button "Guardar y Confirmar" at bounding box center [79, 207] width 67 height 10
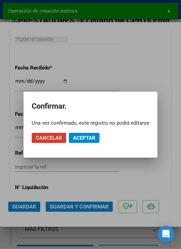
click at [84, 136] on span "Aceptar" at bounding box center [84, 138] width 22 height 6
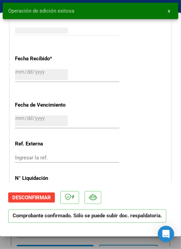
scroll to position [0, 0]
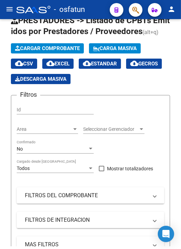
click at [4, 14] on button "menu" at bounding box center [10, 10] width 14 height 14
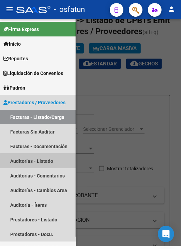
click at [42, 164] on link "Auditorías - Listado" at bounding box center [38, 161] width 76 height 15
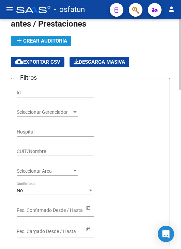
click at [44, 44] on button "add Crear Auditoría" at bounding box center [41, 41] width 60 height 10
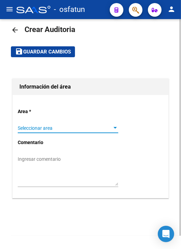
click at [83, 129] on span "Seleccionar area" at bounding box center [65, 128] width 94 height 6
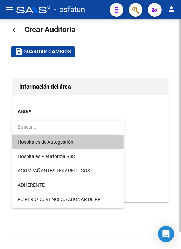
click at [79, 144] on span "Hospitales de Autogestión" at bounding box center [68, 142] width 100 height 14
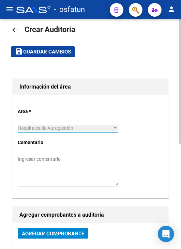
scroll to position [45, 0]
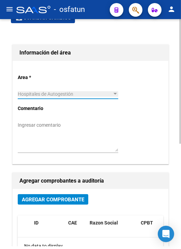
click at [66, 199] on span "Agregar Comprobante" at bounding box center [53, 199] width 62 height 6
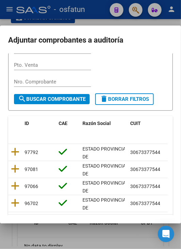
scroll to position [91, 0]
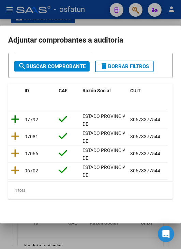
click at [19, 114] on datatable-body-cell at bounding box center [15, 119] width 14 height 17
click at [15, 114] on icon at bounding box center [15, 119] width 9 height 10
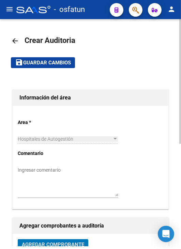
scroll to position [0, 0]
click at [49, 54] on mat-toolbar-row "save Guardar cambios" at bounding box center [90, 63] width 159 height 22
click at [49, 62] on span "Guardar cambios" at bounding box center [47, 63] width 48 height 6
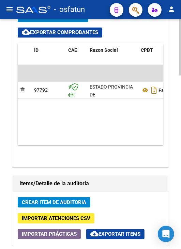
scroll to position [477, 0]
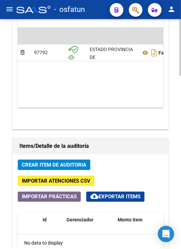
click at [79, 162] on span "Crear Item de Auditoria" at bounding box center [54, 165] width 64 height 6
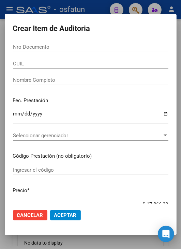
drag, startPoint x: 73, startPoint y: 29, endPoint x: 81, endPoint y: 58, distance: 29.6
click at [73, 29] on h2 "Crear Item de Auditoria" at bounding box center [90, 28] width 155 height 13
click at [75, 46] on input "Nro Documento" at bounding box center [90, 47] width 155 height 6
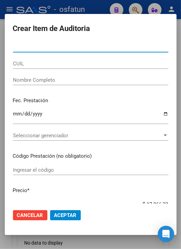
paste input "27805542"
type input "27805542"
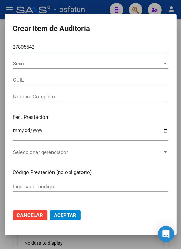
type input "27278055421"
type input "[PERSON_NAME] [PERSON_NAME]"
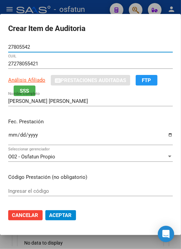
type input "27805542"
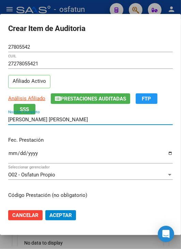
click at [80, 118] on input "[PERSON_NAME] [PERSON_NAME]" at bounding box center [90, 119] width 164 height 6
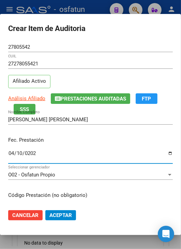
type input "[DATE]"
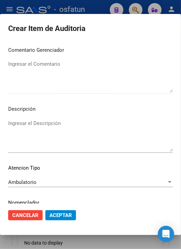
scroll to position [460, 0]
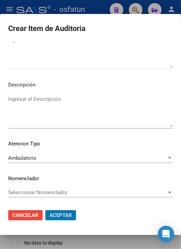
click at [45, 210] on button "Aceptar" at bounding box center [60, 215] width 31 height 10
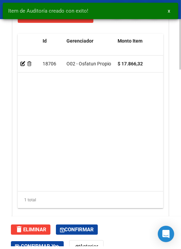
scroll to position [795, 0]
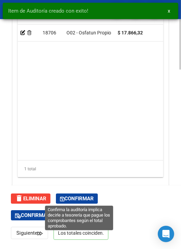
click at [85, 195] on span "Confirmar" at bounding box center [77, 198] width 34 height 6
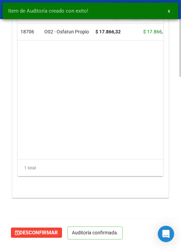
scroll to position [669, 0]
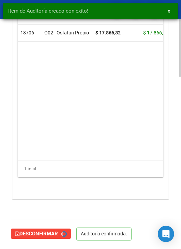
type input "202510"
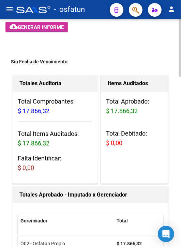
scroll to position [0, 0]
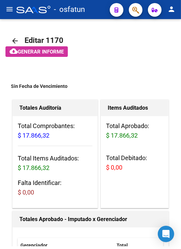
drag, startPoint x: 10, startPoint y: 11, endPoint x: 10, endPoint y: 16, distance: 5.4
click at [10, 11] on mat-icon "menu" at bounding box center [9, 9] width 8 height 8
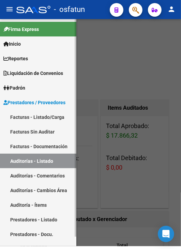
click at [44, 118] on link "Facturas - Listado/Carga" at bounding box center [38, 117] width 76 height 15
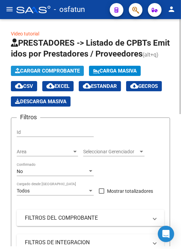
click at [51, 68] on span "Cargar Comprobante" at bounding box center [47, 71] width 65 height 6
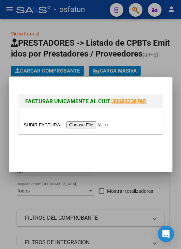
click at [90, 127] on input "file" at bounding box center [67, 124] width 86 height 7
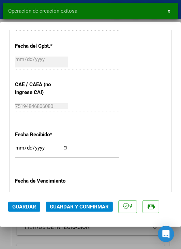
scroll to position [375, 0]
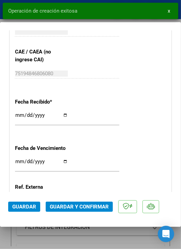
click at [89, 206] on span "Guardar y Confirmar" at bounding box center [79, 207] width 59 height 6
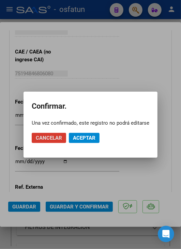
click at [90, 136] on span "Aceptar" at bounding box center [84, 138] width 22 height 6
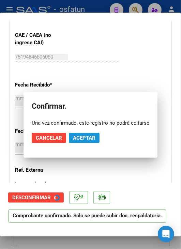
scroll to position [366, 0]
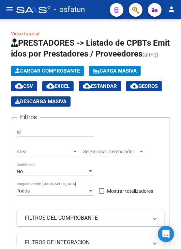
click at [4, 10] on button "menu" at bounding box center [10, 10] width 14 height 14
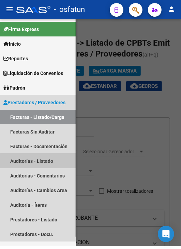
click at [53, 164] on link "Auditorías - Listado" at bounding box center [38, 161] width 76 height 15
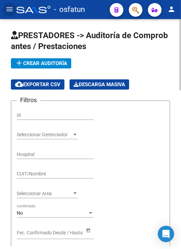
click at [46, 66] on button "add Crear Auditoría" at bounding box center [41, 63] width 60 height 10
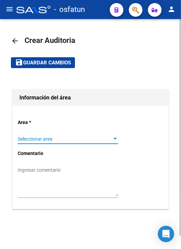
click at [75, 140] on span "Seleccionar area" at bounding box center [65, 139] width 94 height 6
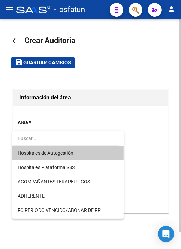
click at [76, 153] on span "Hospitales de Autogestión" at bounding box center [68, 153] width 100 height 14
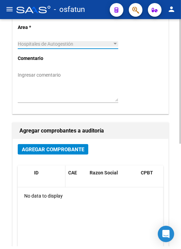
scroll to position [102, 0]
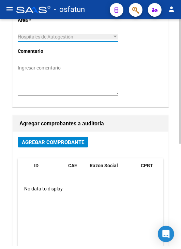
click at [73, 140] on span "Agregar Comprobante" at bounding box center [53, 142] width 62 height 6
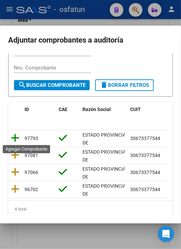
click at [18, 138] on icon at bounding box center [15, 138] width 9 height 10
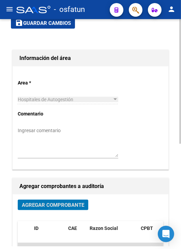
scroll to position [0, 0]
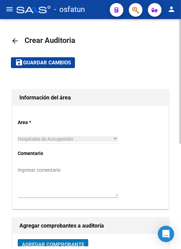
click at [48, 67] on button "save Guardar cambios" at bounding box center [43, 62] width 64 height 11
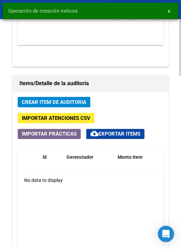
scroll to position [545, 0]
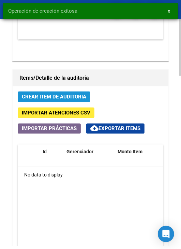
click at [77, 98] on span "Crear Item de Auditoria" at bounding box center [54, 97] width 64 height 6
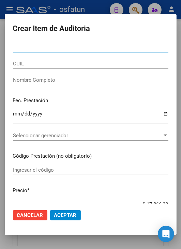
paste input "56990300"
type input "56990300"
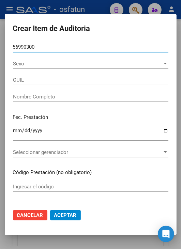
type input "23569903009"
type input "[PERSON_NAME] MU?OZ [PERSON_NAME]"
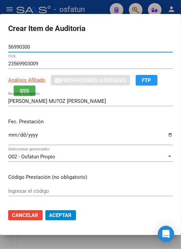
type input "56990300"
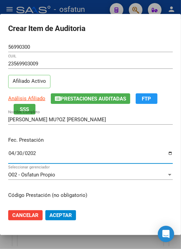
type input "[DATE]"
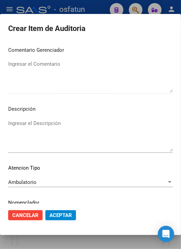
scroll to position [460, 0]
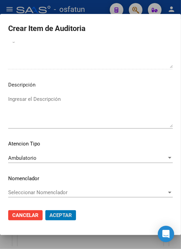
click at [45, 210] on button "Aceptar" at bounding box center [60, 215] width 31 height 10
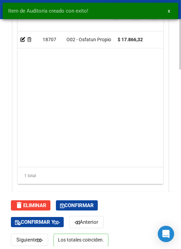
scroll to position [795, 0]
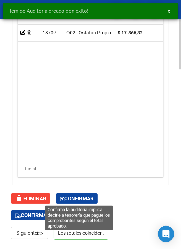
click at [81, 193] on button "Confirmar" at bounding box center [77, 198] width 42 height 10
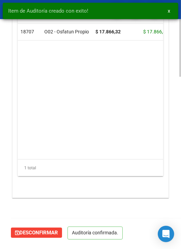
scroll to position [669, 0]
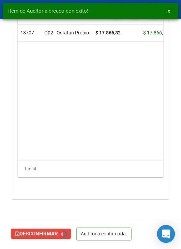
type input "202510"
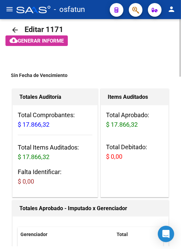
scroll to position [0, 0]
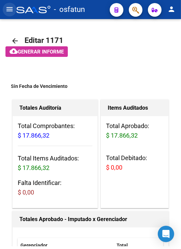
click at [13, 13] on button "menu" at bounding box center [10, 10] width 14 height 14
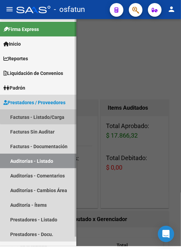
drag, startPoint x: 48, startPoint y: 115, endPoint x: 35, endPoint y: 94, distance: 25.1
click at [48, 115] on link "Facturas - Listado/Carga" at bounding box center [38, 117] width 76 height 15
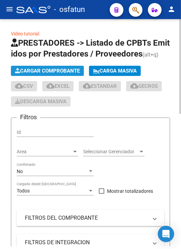
click at [36, 70] on span "Cargar Comprobante" at bounding box center [47, 71] width 65 height 6
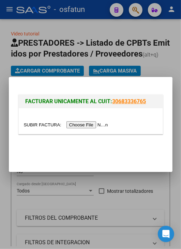
click at [82, 126] on input "file" at bounding box center [67, 124] width 86 height 7
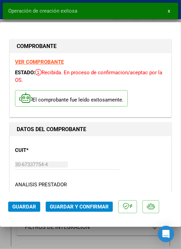
scroll to position [34, 0]
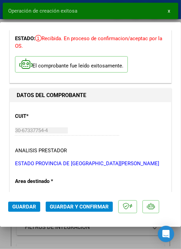
click at [90, 204] on span "Guardar y Confirmar" at bounding box center [79, 207] width 59 height 6
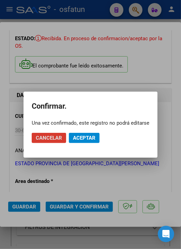
click at [88, 137] on span "Aceptar" at bounding box center [84, 138] width 22 height 6
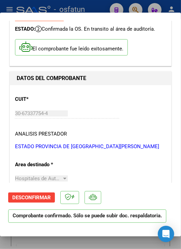
click at [64, 7] on div at bounding box center [90, 124] width 181 height 249
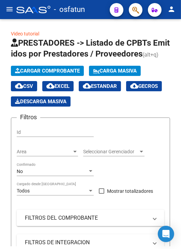
click at [9, 2] on mat-toolbar "menu - osfatun person" at bounding box center [90, 9] width 181 height 19
click at [7, 10] on mat-icon "menu" at bounding box center [9, 9] width 8 height 8
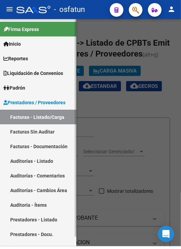
click at [55, 162] on link "Auditorías - Listado" at bounding box center [38, 161] width 76 height 15
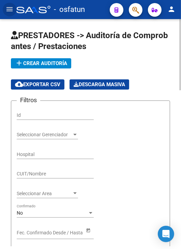
click at [48, 62] on span "add Crear Auditoría" at bounding box center [41, 63] width 52 height 6
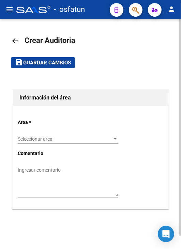
click at [64, 146] on div "Seleccionar area Seleccionar area" at bounding box center [68, 139] width 100 height 19
click at [64, 140] on span "Seleccionar area" at bounding box center [65, 139] width 94 height 6
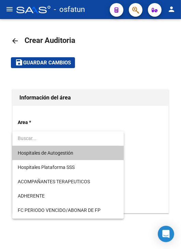
click at [65, 156] on span "Hospitales de Autogestión" at bounding box center [68, 153] width 100 height 14
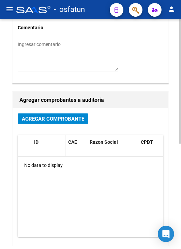
scroll to position [136, 0]
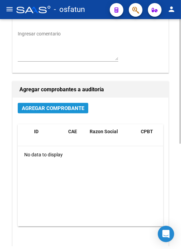
click at [67, 104] on button "Agregar Comprobante" at bounding box center [53, 108] width 70 height 11
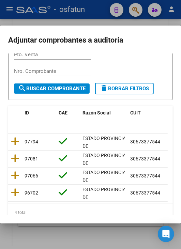
scroll to position [68, 0]
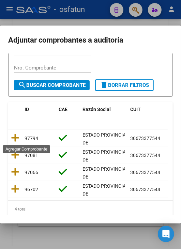
click at [17, 136] on icon at bounding box center [15, 138] width 9 height 10
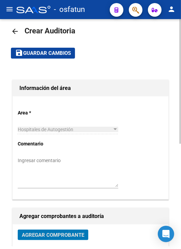
scroll to position [0, 0]
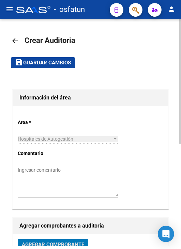
click at [54, 64] on span "Guardar cambios" at bounding box center [47, 63] width 48 height 6
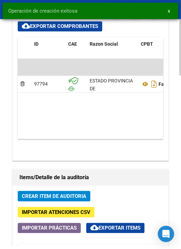
scroll to position [477, 0]
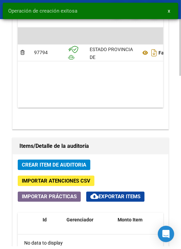
click at [56, 167] on span "Crear Item de Auditoria" at bounding box center [54, 165] width 64 height 6
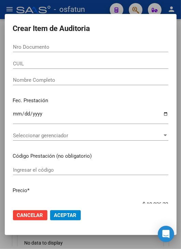
click at [52, 50] on div "Nro Documento" at bounding box center [90, 47] width 155 height 10
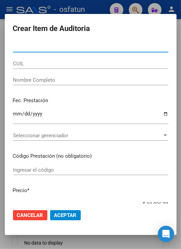
paste input "58344284"
type input "58344284"
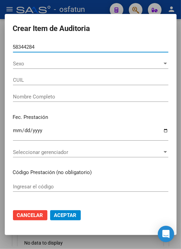
type input "20583442848"
type input "CABA?EZ [PERSON_NAME]"
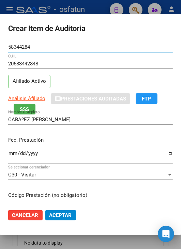
type input "58344284"
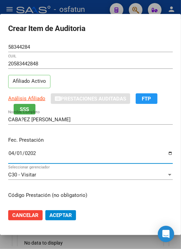
type input "[DATE]"
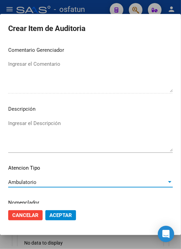
scroll to position [460, 0]
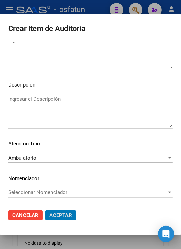
click at [45, 210] on button "Aceptar" at bounding box center [60, 215] width 31 height 10
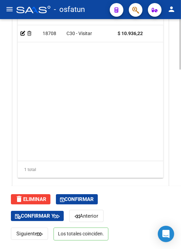
scroll to position [795, 0]
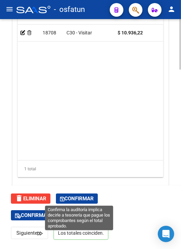
click at [86, 199] on span "Confirmar" at bounding box center [77, 198] width 34 height 6
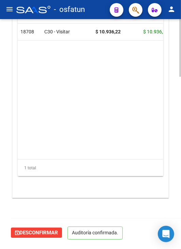
scroll to position [669, 0]
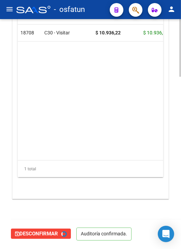
type input "202510"
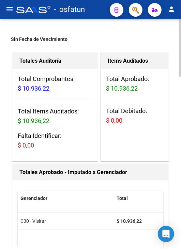
scroll to position [0, 0]
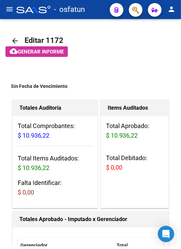
click at [7, 8] on mat-icon "menu" at bounding box center [9, 9] width 8 height 8
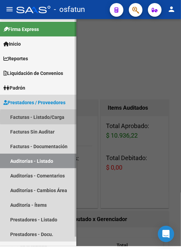
click at [54, 117] on link "Facturas - Listado/Carga" at bounding box center [38, 117] width 76 height 15
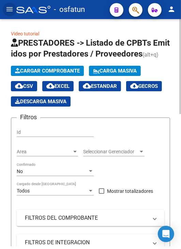
click at [67, 75] on button "Cargar Comprobante" at bounding box center [47, 71] width 73 height 10
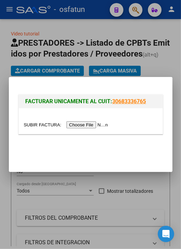
click at [94, 126] on input "file" at bounding box center [67, 124] width 86 height 7
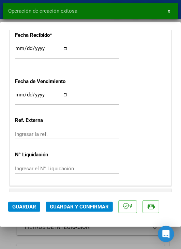
scroll to position [443, 0]
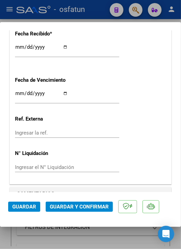
click at [85, 205] on span "Guardar y Confirmar" at bounding box center [79, 207] width 59 height 6
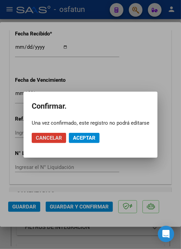
click at [90, 142] on button "Aceptar" at bounding box center [84, 138] width 31 height 10
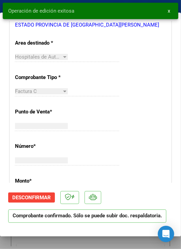
scroll to position [0, 0]
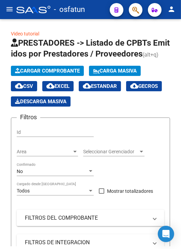
click at [12, 12] on mat-icon "menu" at bounding box center [9, 9] width 8 height 8
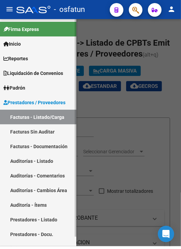
click at [50, 163] on link "Auditorías - Listado" at bounding box center [38, 161] width 76 height 15
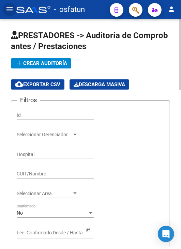
click at [41, 62] on span "add Crear Auditoría" at bounding box center [41, 63] width 52 height 6
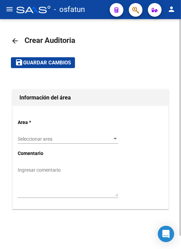
click at [67, 144] on div "Seleccionar area Seleccionar area" at bounding box center [68, 139] width 100 height 19
click at [68, 143] on div "Seleccionar area Seleccionar area" at bounding box center [68, 137] width 100 height 14
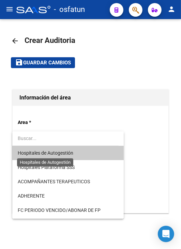
click at [64, 154] on span "Hospitales de Autogestión" at bounding box center [46, 152] width 56 height 5
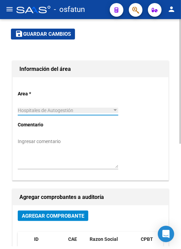
scroll to position [68, 0]
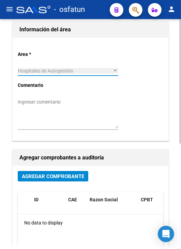
click at [62, 174] on span "Agregar Comprobante" at bounding box center [53, 176] width 62 height 6
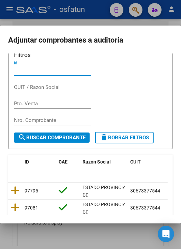
scroll to position [28, 0]
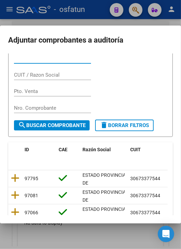
click at [21, 179] on datatable-body-cell at bounding box center [15, 178] width 14 height 17
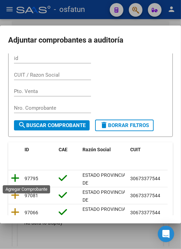
click at [18, 178] on icon at bounding box center [15, 178] width 9 height 10
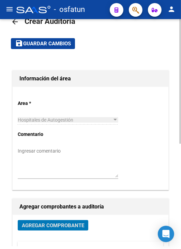
scroll to position [0, 0]
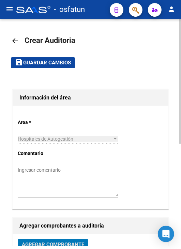
click at [48, 67] on button "save Guardar cambios" at bounding box center [43, 62] width 64 height 11
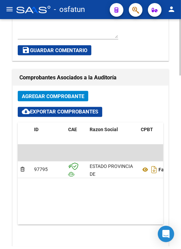
scroll to position [375, 0]
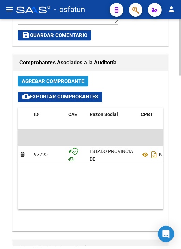
click at [69, 81] on span "Agregar Comprobante" at bounding box center [53, 81] width 62 height 6
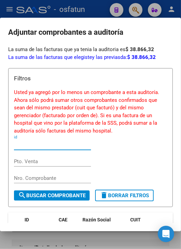
click at [68, 242] on div at bounding box center [90, 124] width 181 height 249
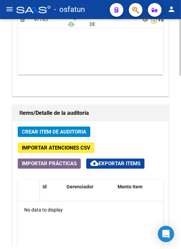
scroll to position [511, 0]
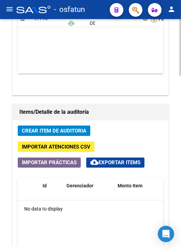
click at [64, 131] on span "Crear Item de Auditoria" at bounding box center [54, 131] width 64 height 6
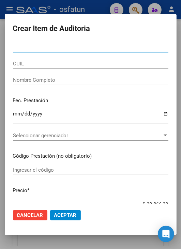
paste input "33429779"
type input "33429779"
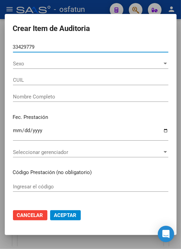
type input "27334297794"
type input "[PERSON_NAME] [PERSON_NAME]"
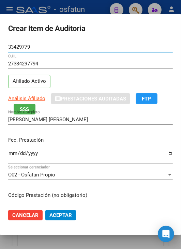
type input "33429779"
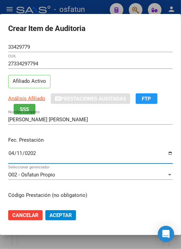
type input "[DATE]"
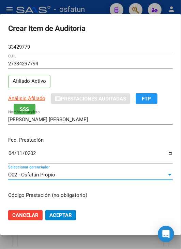
scroll to position [86, 0]
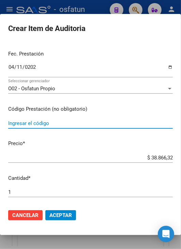
click at [69, 122] on input "Ingresar el código" at bounding box center [90, 123] width 164 height 6
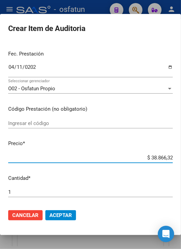
type input "$ 0,09"
type input "$ 0,90"
type input "$ 9,00"
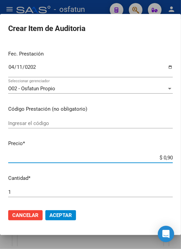
type input "$ 9,00"
type input "$ 90,00"
type input "$ 900,00"
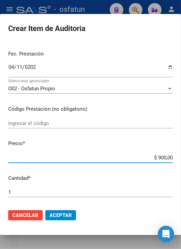
type input "$ 9.000,00"
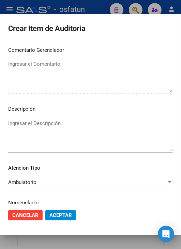
scroll to position [460, 0]
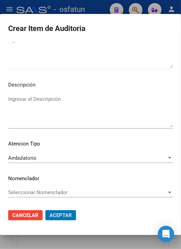
click at [45, 210] on button "Aceptar" at bounding box center [60, 215] width 31 height 10
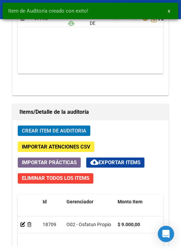
click at [18, 125] on button "Crear Item de Auditoria" at bounding box center [54, 130] width 73 height 11
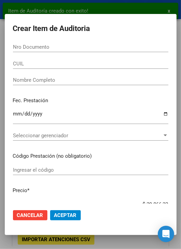
scroll to position [603, 0]
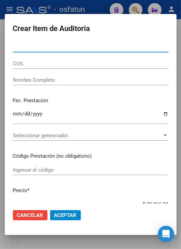
click at [71, 47] on input "Nro Documento" at bounding box center [90, 47] width 155 height 6
paste input "16640449"
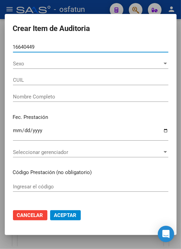
type input "16640449"
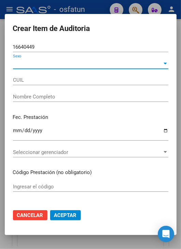
type input "20166404496"
type input "[PERSON_NAME] [PERSON_NAME]"
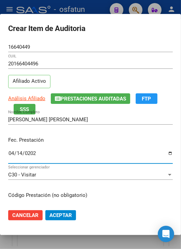
type input "[DATE]"
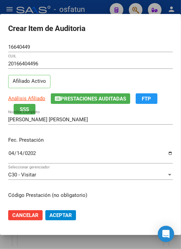
scroll to position [86, 0]
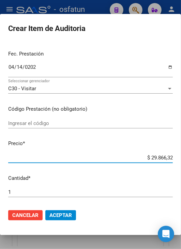
type input "$ 0,01"
type input "$ 0,12"
type input "$ 1,20"
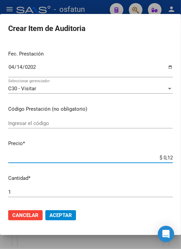
type input "$ 1,20"
type input "$ 12,00"
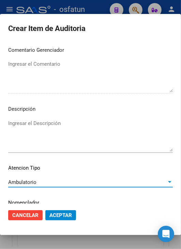
scroll to position [460, 0]
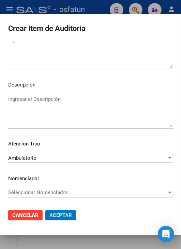
click at [45, 210] on button "Aceptar" at bounding box center [60, 215] width 31 height 10
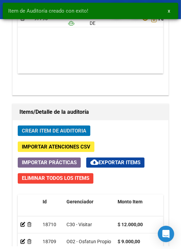
click at [18, 125] on button "Crear Item de Auditoria" at bounding box center [54, 130] width 73 height 11
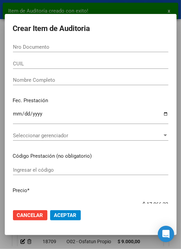
click at [104, 50] on div "Nro Documento" at bounding box center [90, 47] width 155 height 10
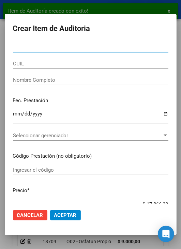
paste input "40132401"
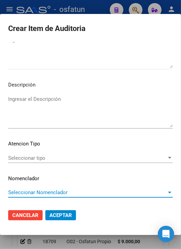
click at [57, 159] on span "Seleccionar tipo" at bounding box center [87, 158] width 158 height 6
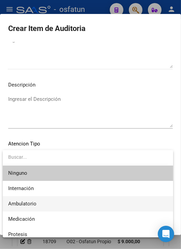
click at [47, 202] on span "Ambulatorio" at bounding box center [87, 203] width 159 height 15
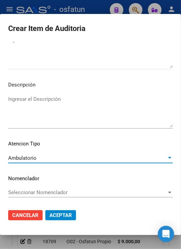
click at [53, 211] on button "Aceptar" at bounding box center [60, 215] width 31 height 10
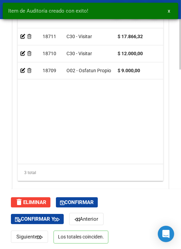
scroll to position [795, 0]
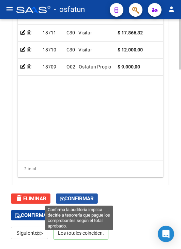
click at [83, 197] on span "Confirmar" at bounding box center [77, 198] width 34 height 6
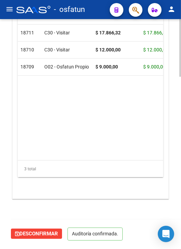
click at [12, 10] on mat-icon "menu" at bounding box center [9, 9] width 8 height 8
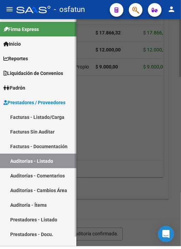
click at [39, 118] on link "Facturas - Listado/Carga" at bounding box center [38, 117] width 76 height 15
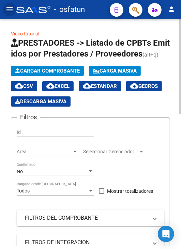
click at [48, 73] on span "Cargar Comprobante" at bounding box center [47, 71] width 65 height 6
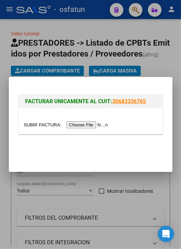
click at [87, 121] on div at bounding box center [90, 125] width 133 height 8
click at [87, 124] on input "file" at bounding box center [67, 124] width 86 height 7
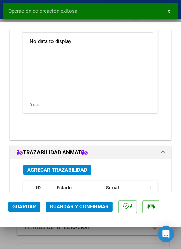
scroll to position [681, 0]
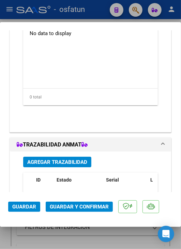
click at [76, 204] on span "Guardar y Confirmar" at bounding box center [79, 207] width 59 height 6
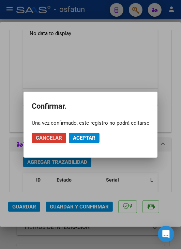
click at [89, 141] on button "Aceptar" at bounding box center [84, 138] width 31 height 10
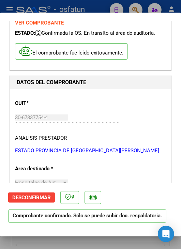
scroll to position [0, 0]
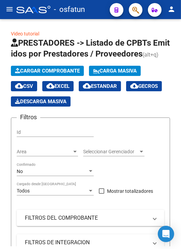
click at [13, 12] on mat-icon "menu" at bounding box center [9, 9] width 8 height 8
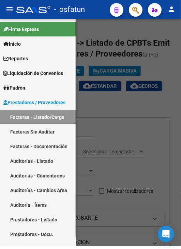
click at [49, 163] on link "Auditorías - Listado" at bounding box center [38, 161] width 76 height 15
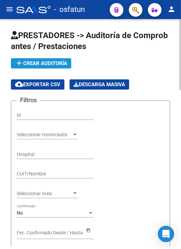
click at [45, 67] on button "add Crear Auditoría" at bounding box center [41, 63] width 60 height 10
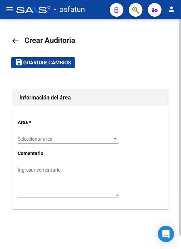
click at [57, 135] on div "Seleccionar area Seleccionar area" at bounding box center [68, 137] width 100 height 14
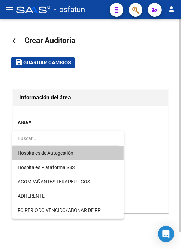
click at [56, 156] on span "Hospitales de Autogestión" at bounding box center [68, 153] width 100 height 14
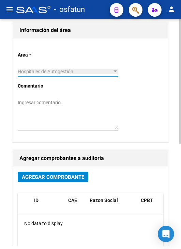
scroll to position [136, 0]
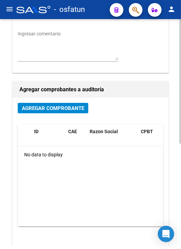
click at [61, 107] on span "Agregar Comprobante" at bounding box center [53, 108] width 62 height 6
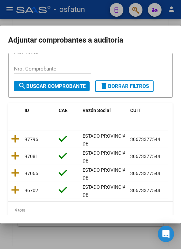
scroll to position [68, 0]
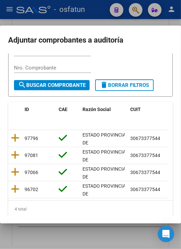
click at [16, 144] on datatable-body-cell at bounding box center [15, 138] width 14 height 17
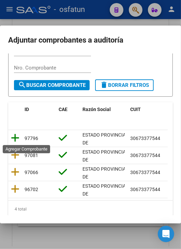
click at [18, 139] on icon at bounding box center [15, 138] width 9 height 10
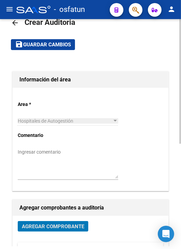
scroll to position [0, 0]
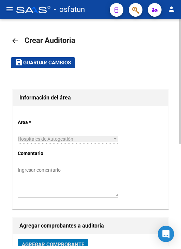
click at [44, 66] on button "save Guardar cambios" at bounding box center [43, 62] width 64 height 11
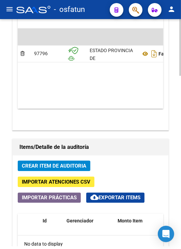
scroll to position [477, 0]
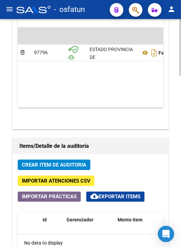
click at [69, 162] on span "Crear Item de Auditoria" at bounding box center [54, 165] width 64 height 6
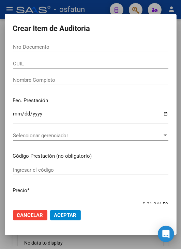
click at [90, 49] on input "Nro Documento" at bounding box center [90, 47] width 155 height 6
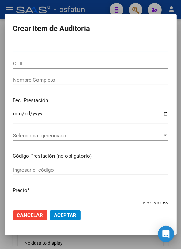
paste input "22880407"
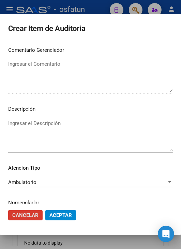
scroll to position [460, 0]
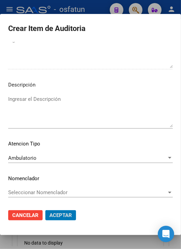
click at [45, 210] on button "Aceptar" at bounding box center [60, 215] width 31 height 10
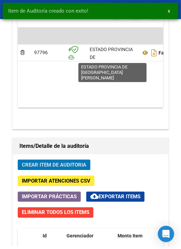
click at [18, 159] on button "Crear Item de Auditoria" at bounding box center [54, 164] width 73 height 11
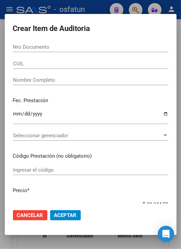
click at [67, 48] on input "Nro Documento" at bounding box center [90, 47] width 155 height 6
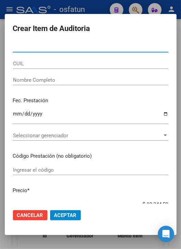
paste input "37107523"
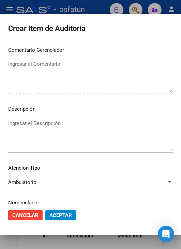
scroll to position [460, 0]
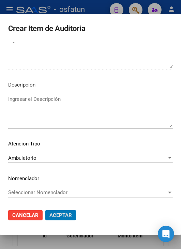
click at [45, 210] on button "Aceptar" at bounding box center [60, 215] width 31 height 10
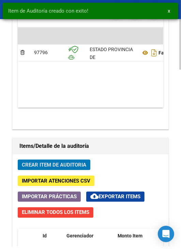
click at [68, 165] on span "Crear Item de Auditoria" at bounding box center [54, 165] width 64 height 6
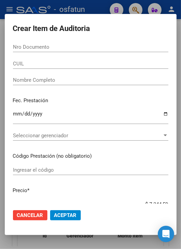
click at [144, 50] on input "Nro Documento" at bounding box center [90, 47] width 155 height 6
paste input "33265407"
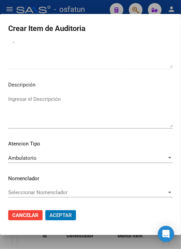
click at [45, 210] on button "Aceptar" at bounding box center [60, 215] width 31 height 10
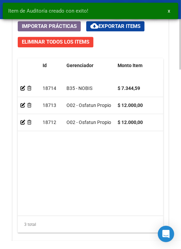
scroll to position [795, 0]
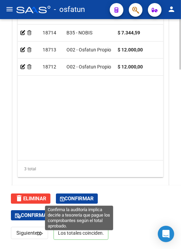
click at [91, 195] on span "Confirmar" at bounding box center [77, 198] width 34 height 6
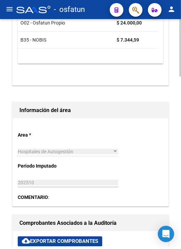
scroll to position [159, 0]
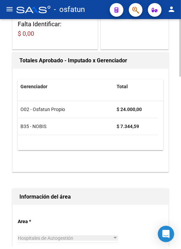
click at [13, 10] on button "menu" at bounding box center [10, 10] width 14 height 14
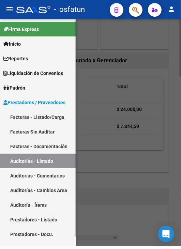
click at [44, 120] on link "Facturas - Listado/Carga" at bounding box center [38, 117] width 76 height 15
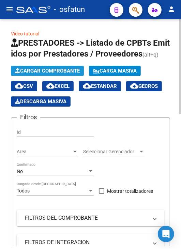
click at [35, 70] on span "Cargar Comprobante" at bounding box center [47, 71] width 65 height 6
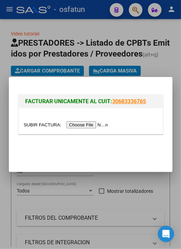
click at [82, 126] on input "file" at bounding box center [67, 124] width 86 height 7
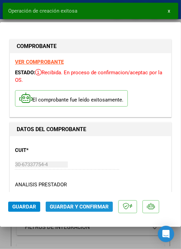
click at [79, 205] on span "Guardar y Confirmar" at bounding box center [79, 207] width 59 height 6
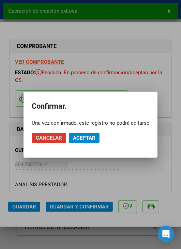
click at [87, 137] on span "Aceptar" at bounding box center [84, 138] width 22 height 6
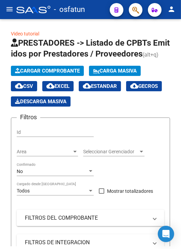
click at [5, 11] on button "menu" at bounding box center [10, 10] width 14 height 14
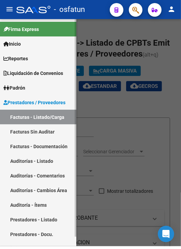
click at [44, 159] on link "Auditorías - Listado" at bounding box center [38, 161] width 76 height 15
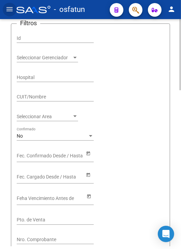
scroll to position [34, 0]
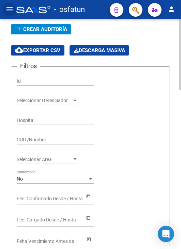
click at [55, 32] on button "add Crear Auditoría" at bounding box center [41, 29] width 60 height 10
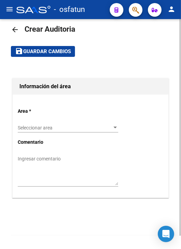
scroll to position [11, 0]
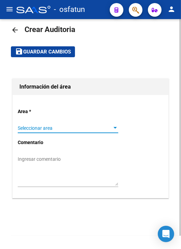
click at [75, 129] on span "Seleccionar area" at bounding box center [65, 128] width 94 height 6
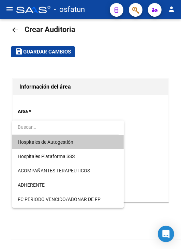
click at [78, 143] on span "Hospitales de Autogestión" at bounding box center [68, 142] width 100 height 14
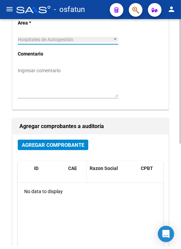
scroll to position [113, 0]
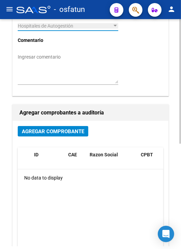
click at [70, 135] on button "Agregar Comprobante" at bounding box center [53, 131] width 70 height 11
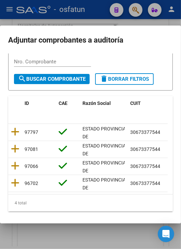
scroll to position [91, 0]
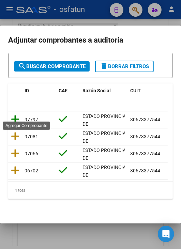
click at [18, 114] on icon at bounding box center [15, 119] width 9 height 10
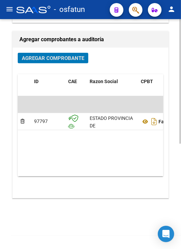
scroll to position [0, 0]
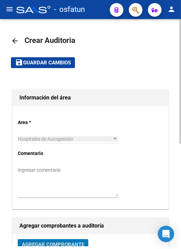
click at [52, 68] on mat-toolbar-row "save Guardar cambios" at bounding box center [90, 63] width 159 height 22
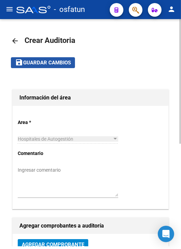
click at [53, 67] on button "save Guardar cambios" at bounding box center [43, 62] width 64 height 11
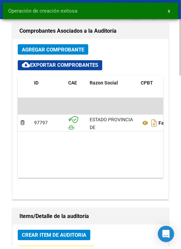
scroll to position [443, 0]
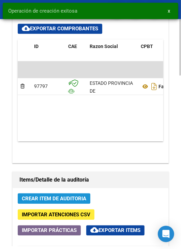
click at [63, 196] on span "Crear Item de Auditoria" at bounding box center [54, 199] width 64 height 6
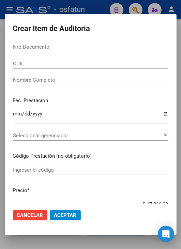
click at [78, 53] on div "Nro Documento" at bounding box center [90, 50] width 155 height 17
click at [81, 51] on div "Nro Documento" at bounding box center [90, 47] width 155 height 10
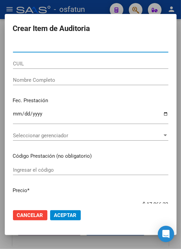
click at [83, 50] on input "Nro Documento" at bounding box center [90, 47] width 155 height 6
paste input "48352692"
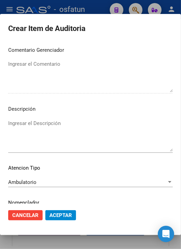
scroll to position [460, 0]
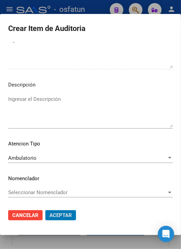
click at [45, 210] on button "Aceptar" at bounding box center [60, 215] width 31 height 10
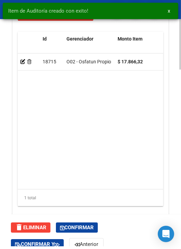
scroll to position [795, 0]
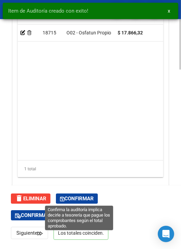
click at [77, 195] on span "Confirmar" at bounding box center [77, 198] width 34 height 6
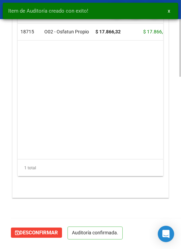
scroll to position [669, 0]
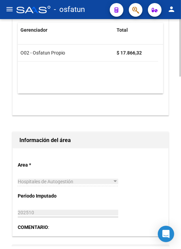
scroll to position [159, 0]
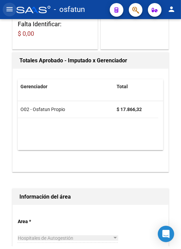
click at [8, 11] on mat-icon "menu" at bounding box center [9, 9] width 8 height 8
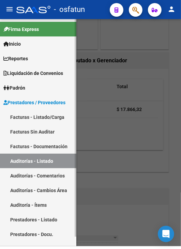
click at [51, 121] on link "Facturas - Listado/Carga" at bounding box center [38, 117] width 76 height 15
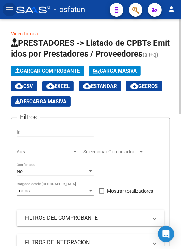
click at [40, 69] on span "Cargar Comprobante" at bounding box center [47, 71] width 65 height 6
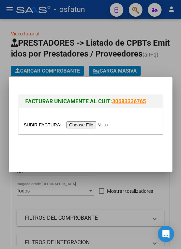
click at [76, 132] on div at bounding box center [91, 121] width 144 height 26
click at [78, 129] on div at bounding box center [91, 121] width 144 height 26
click at [77, 125] on input "file" at bounding box center [67, 124] width 86 height 7
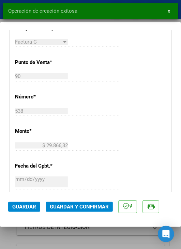
scroll to position [238, 0]
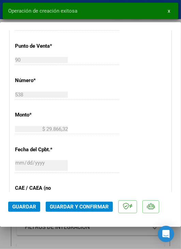
click at [83, 204] on span "Guardar y Confirmar" at bounding box center [79, 207] width 59 height 6
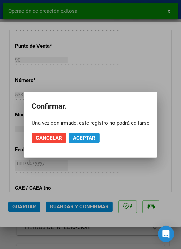
click at [91, 142] on button "Aceptar" at bounding box center [84, 138] width 31 height 10
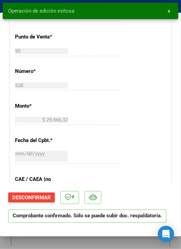
click at [169, 14] on span "x" at bounding box center [169, 11] width 2 height 6
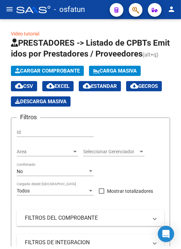
click at [10, 13] on button "menu" at bounding box center [10, 10] width 14 height 14
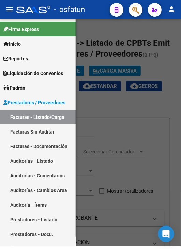
click at [33, 168] on link "Auditorías - Listado" at bounding box center [38, 161] width 76 height 15
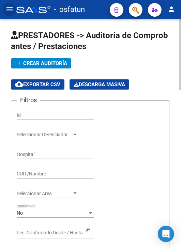
click at [44, 66] on span "add Crear Auditoría" at bounding box center [41, 63] width 52 height 6
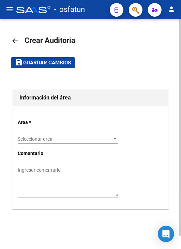
click at [52, 141] on span "Seleccionar area" at bounding box center [65, 139] width 94 height 6
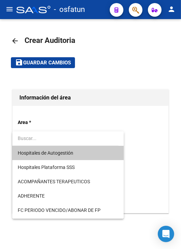
click at [54, 156] on span "Hospitales de Autogestión" at bounding box center [68, 153] width 100 height 14
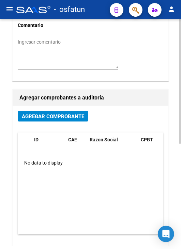
scroll to position [136, 0]
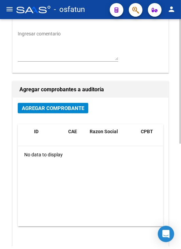
click at [68, 113] on button "Agregar Comprobante" at bounding box center [53, 108] width 70 height 11
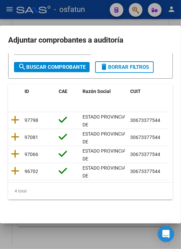
scroll to position [91, 0]
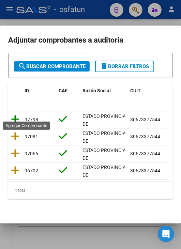
click at [15, 116] on icon at bounding box center [15, 119] width 9 height 10
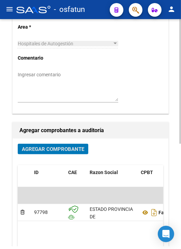
scroll to position [16, 0]
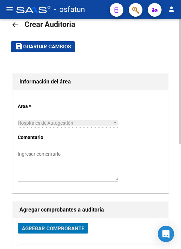
click at [39, 48] on span "Guardar cambios" at bounding box center [47, 47] width 48 height 6
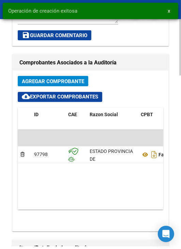
scroll to position [443, 0]
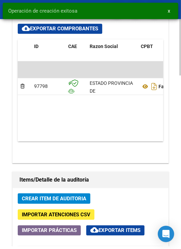
click at [74, 199] on span "Crear Item de Auditoria" at bounding box center [54, 199] width 64 height 6
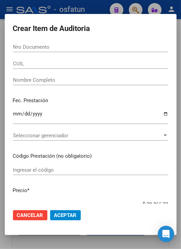
click at [37, 53] on div "Nro Documento" at bounding box center [90, 50] width 155 height 17
drag, startPoint x: 43, startPoint y: 52, endPoint x: 47, endPoint y: 51, distance: 3.8
click at [44, 51] on div "Nro Documento" at bounding box center [90, 47] width 155 height 10
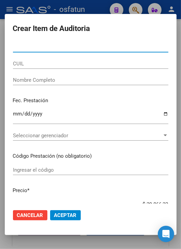
click at [48, 51] on div "Nro Documento" at bounding box center [90, 47] width 155 height 10
paste input "55154417"
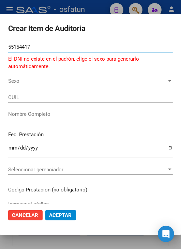
type input "55154417"
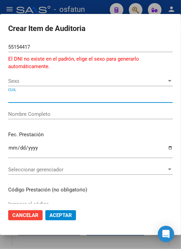
click at [50, 86] on div "Sexo Sexo" at bounding box center [90, 84] width 164 height 17
click at [48, 84] on div "Sexo Sexo" at bounding box center [90, 81] width 164 height 10
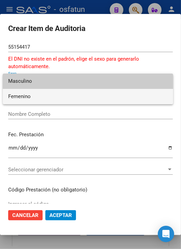
click at [42, 94] on span "Femenino" at bounding box center [87, 96] width 159 height 15
type input "27551544171"
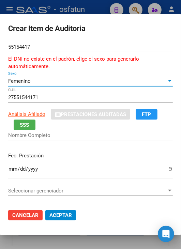
type input "TORRES MORAN OLIVIA ANTONELLA"
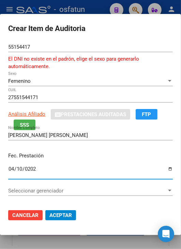
type input "[DATE]"
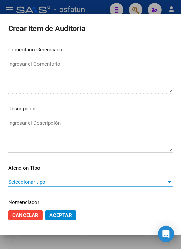
scroll to position [475, 0]
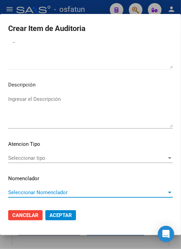
click at [67, 158] on span "Seleccionar tipo" at bounding box center [87, 158] width 158 height 6
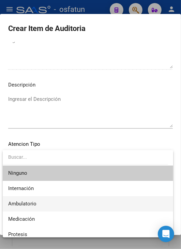
click at [61, 201] on span "Ambulatorio" at bounding box center [87, 203] width 159 height 15
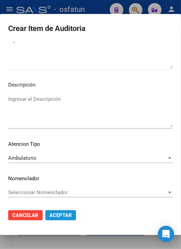
click at [69, 216] on span "Aceptar" at bounding box center [60, 215] width 22 height 6
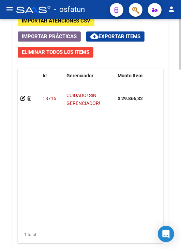
scroll to position [740, 0]
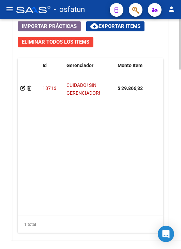
click at [20, 89] on datatable-body-cell at bounding box center [29, 88] width 22 height 17
click at [25, 89] on icon at bounding box center [22, 88] width 5 height 5
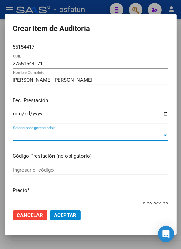
click at [60, 137] on span "Seleccionar gerenciador" at bounding box center [87, 135] width 149 height 6
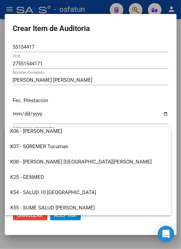
scroll to position [342, 0]
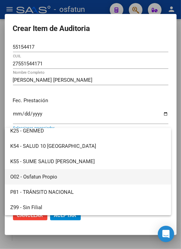
click at [53, 176] on span "O02 - Osfatun Propio" at bounding box center [87, 176] width 155 height 15
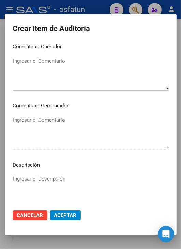
scroll to position [421, 0]
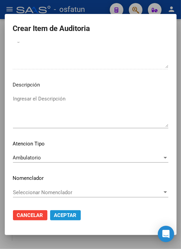
click at [64, 211] on button "Aceptar" at bounding box center [65, 215] width 31 height 10
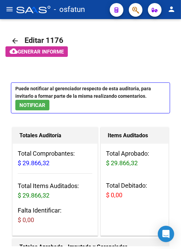
click at [7, 7] on mat-icon "menu" at bounding box center [9, 9] width 8 height 8
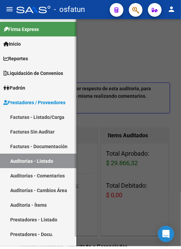
click at [51, 137] on link "Facturas Sin Auditar" at bounding box center [38, 131] width 76 height 15
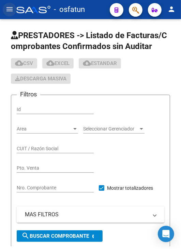
click at [10, 7] on mat-icon "menu" at bounding box center [9, 9] width 8 height 8
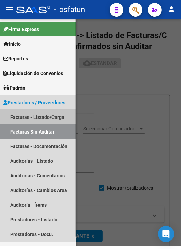
click at [51, 114] on link "Facturas - Listado/Carga" at bounding box center [38, 117] width 76 height 15
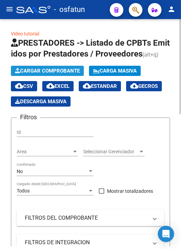
click at [49, 72] on span "Cargar Comprobante" at bounding box center [47, 71] width 65 height 6
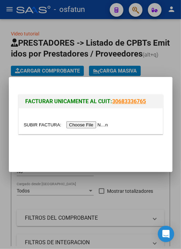
click at [89, 127] on input "file" at bounding box center [67, 124] width 86 height 7
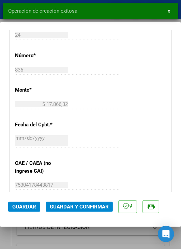
scroll to position [272, 0]
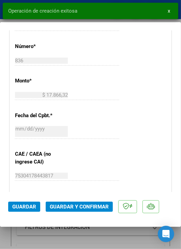
click at [79, 209] on span "Guardar y Confirmar" at bounding box center [79, 207] width 59 height 6
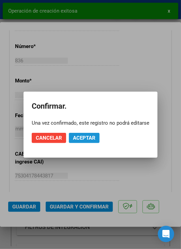
click at [85, 133] on button "Aceptar" at bounding box center [84, 138] width 31 height 10
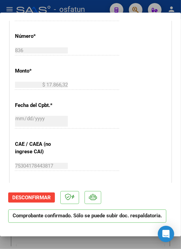
scroll to position [265, 0]
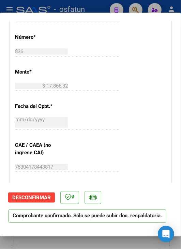
click at [99, 4] on div at bounding box center [90, 124] width 181 height 249
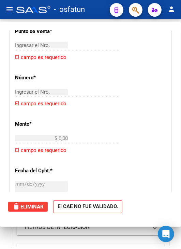
scroll to position [0, 0]
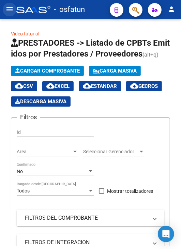
click at [13, 8] on mat-icon "menu" at bounding box center [9, 9] width 8 height 8
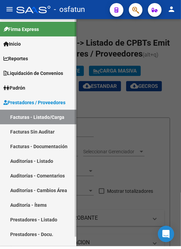
click at [46, 162] on link "Auditorías - Listado" at bounding box center [38, 161] width 76 height 15
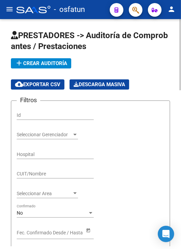
click at [58, 68] on div "add Crear Auditoría cloud_download Exportar CSV Descarga Masiva" at bounding box center [90, 73] width 159 height 31
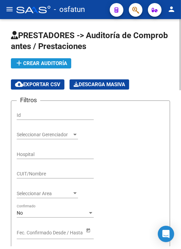
click at [60, 66] on span "add Crear Auditoría" at bounding box center [41, 63] width 52 height 6
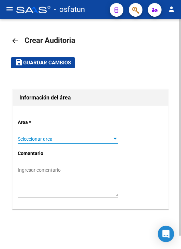
click at [72, 139] on span "Seleccionar area" at bounding box center [65, 139] width 94 height 6
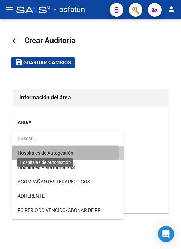
click at [65, 153] on span "Hospitales de Autogestión" at bounding box center [46, 152] width 56 height 5
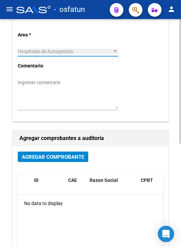
scroll to position [102, 0]
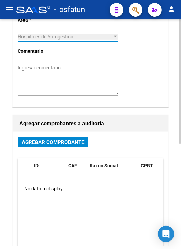
click at [64, 139] on button "Agregar Comprobante" at bounding box center [53, 142] width 70 height 11
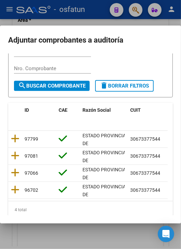
scroll to position [68, 0]
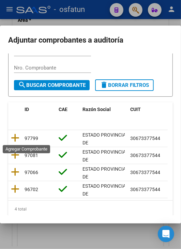
click at [18, 136] on icon at bounding box center [15, 138] width 9 height 10
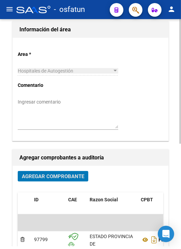
scroll to position [0, 0]
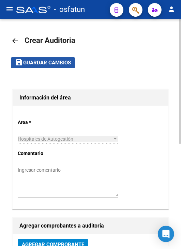
click at [66, 64] on span "Guardar cambios" at bounding box center [47, 63] width 48 height 6
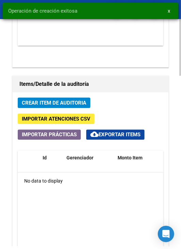
scroll to position [545, 0]
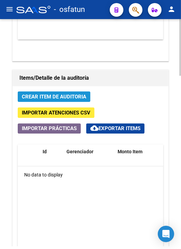
click at [84, 97] on span "Crear Item de Auditoria" at bounding box center [54, 97] width 64 height 6
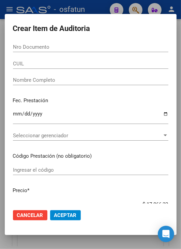
drag, startPoint x: 84, startPoint y: 39, endPoint x: 89, endPoint y: 50, distance: 11.6
click at [84, 39] on form "Crear Item de Auditoria Nro Documento CUIL Nombre Completo Fec. Prestación Ingr…" at bounding box center [90, 124] width 155 height 205
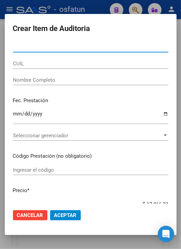
click at [88, 46] on input "Nro Documento" at bounding box center [90, 47] width 155 height 6
paste input "55152437"
type input "55152437"
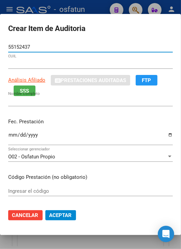
type input "27551524375"
type input "CHAVERO KEILA AINARA"
type input "55152437"
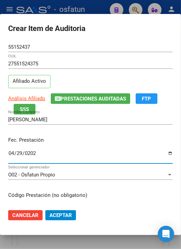
type input "[DATE]"
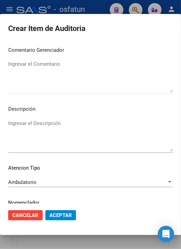
scroll to position [460, 0]
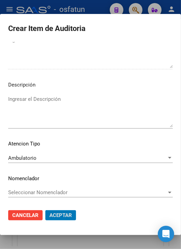
click at [45, 210] on button "Aceptar" at bounding box center [60, 215] width 31 height 10
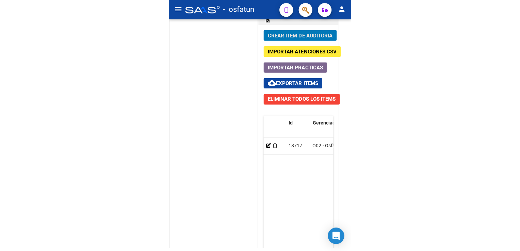
scroll to position [547, 0]
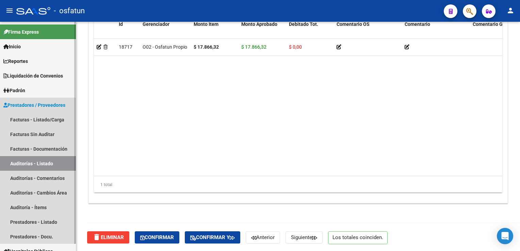
click at [53, 161] on link "Auditorías - Listado" at bounding box center [38, 163] width 76 height 15
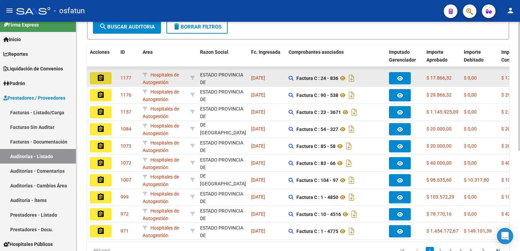
click at [104, 79] on mat-icon "assignment" at bounding box center [101, 78] width 8 height 8
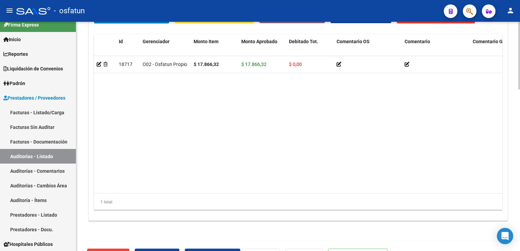
scroll to position [547, 0]
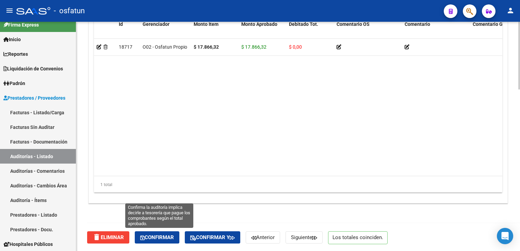
click at [157, 240] on button "Confirmar" at bounding box center [157, 238] width 45 height 12
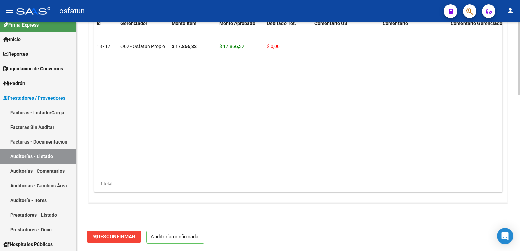
scroll to position [486, 0]
type input "202510"
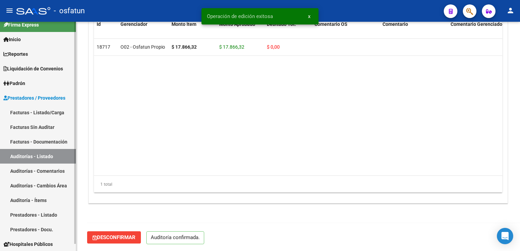
click at [48, 150] on link "Auditorías - Listado" at bounding box center [38, 156] width 76 height 15
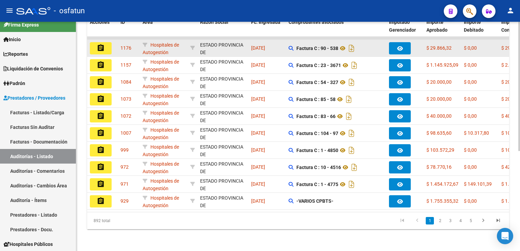
click at [96, 46] on button "assignment" at bounding box center [101, 48] width 22 height 12
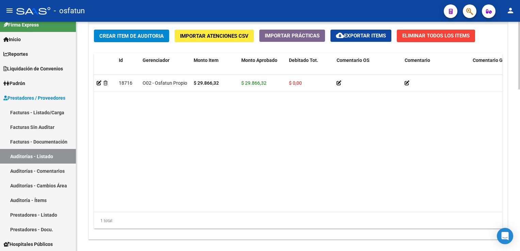
scroll to position [547, 0]
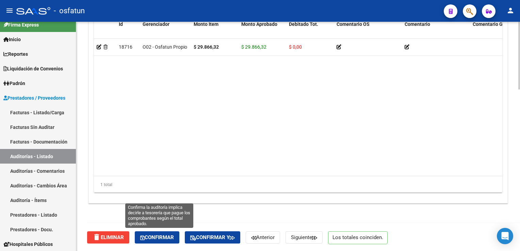
click at [168, 236] on span "Confirmar" at bounding box center [157, 238] width 34 height 6
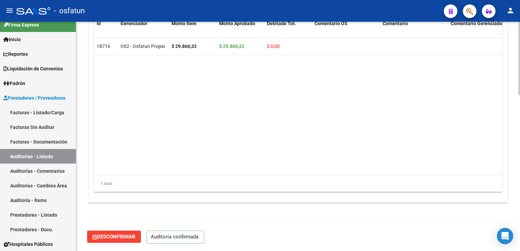
scroll to position [486, 0]
type input "202510"
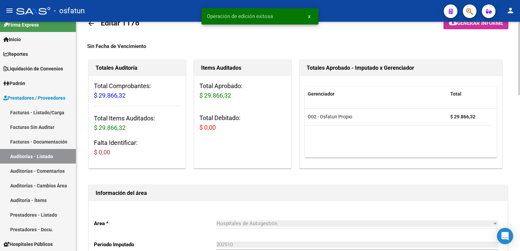
scroll to position [0, 0]
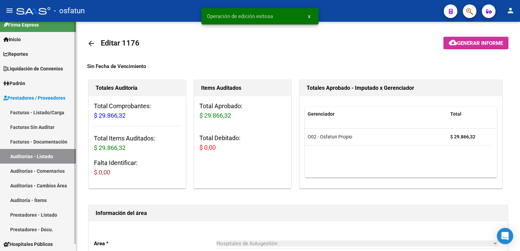
click at [51, 151] on link "Auditorías - Listado" at bounding box center [38, 156] width 76 height 15
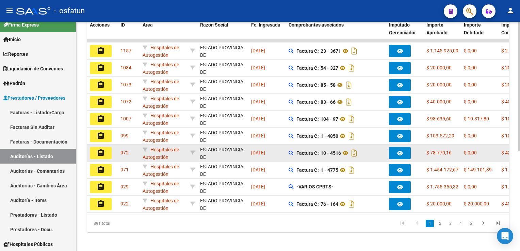
click at [109, 154] on button "assignment" at bounding box center [101, 153] width 22 height 12
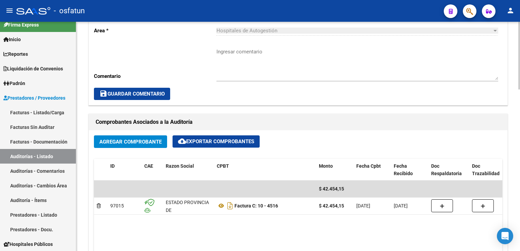
scroll to position [272, 0]
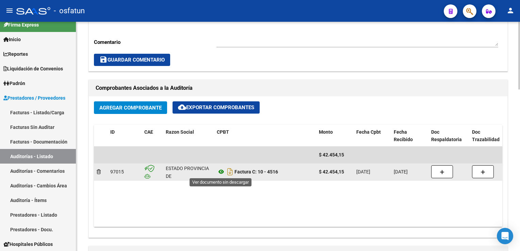
click at [180, 173] on icon at bounding box center [221, 172] width 9 height 8
click at [180, 174] on icon at bounding box center [221, 172] width 9 height 8
